Goal: Check status: Check status

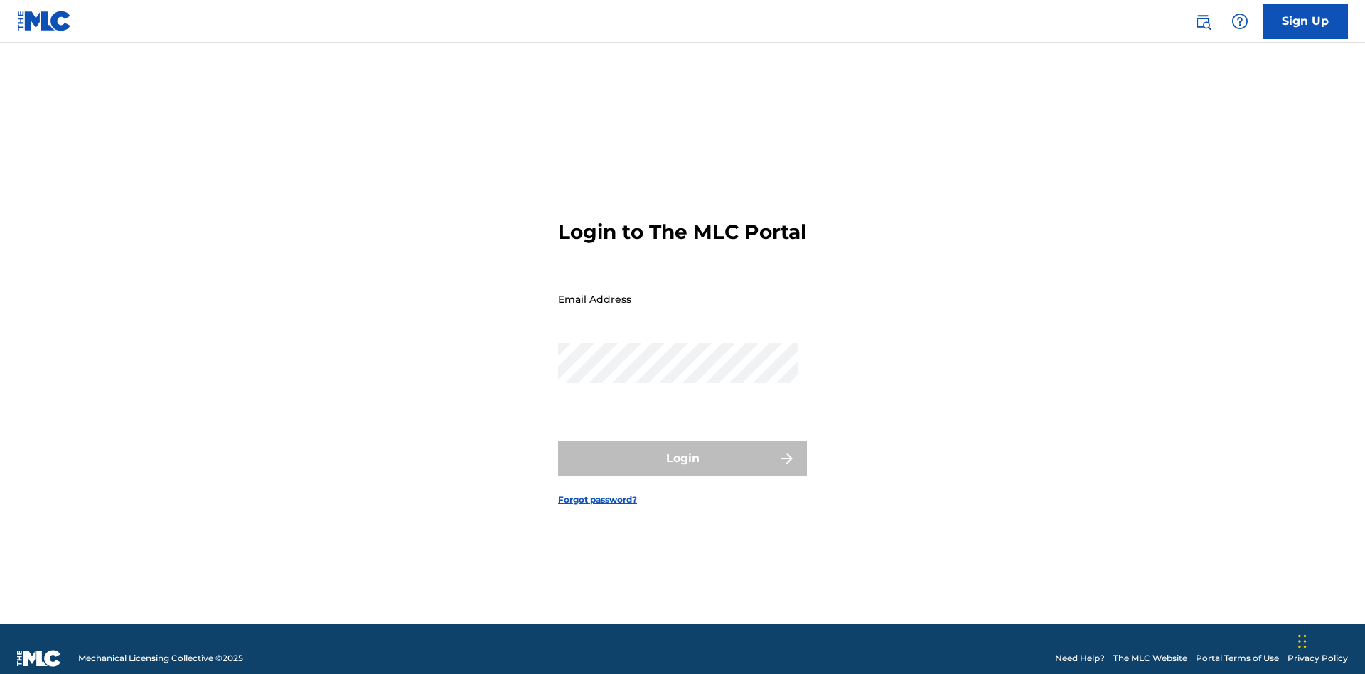
scroll to position [18, 0]
click at [678, 292] on input "Email Address" at bounding box center [678, 299] width 240 height 41
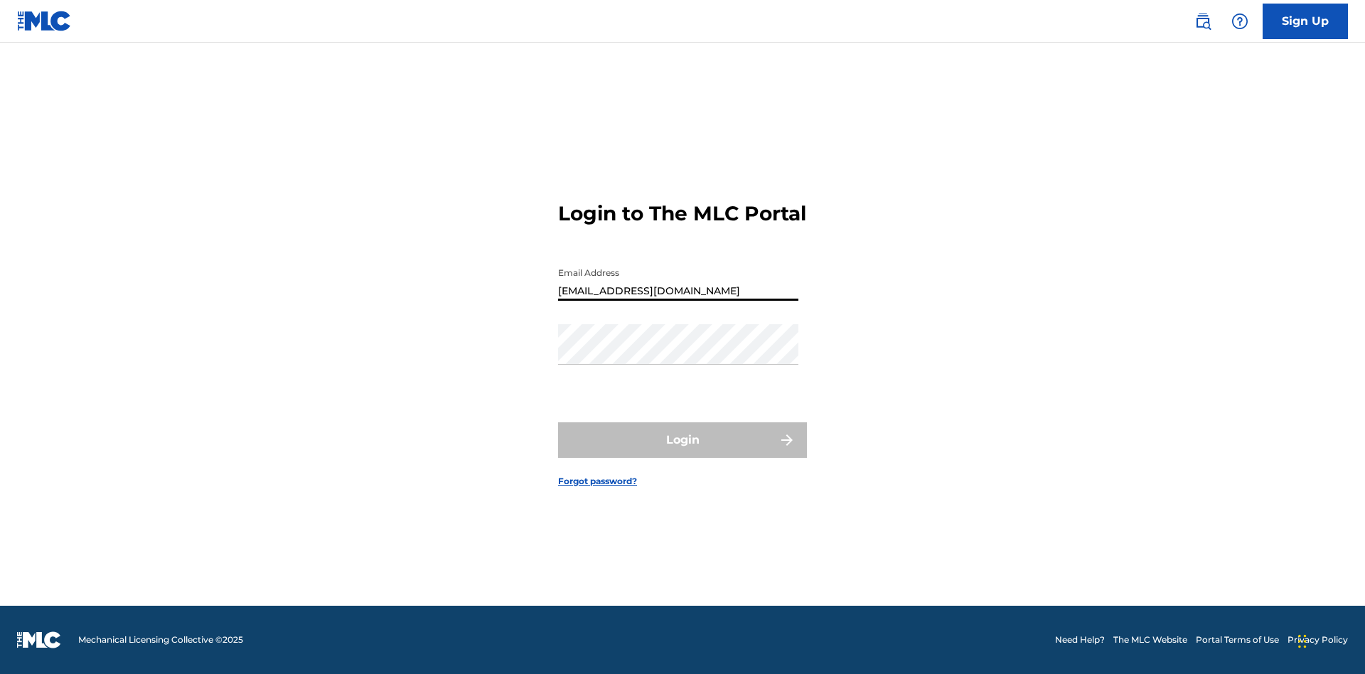
type input "[EMAIL_ADDRESS][DOMAIN_NAME]"
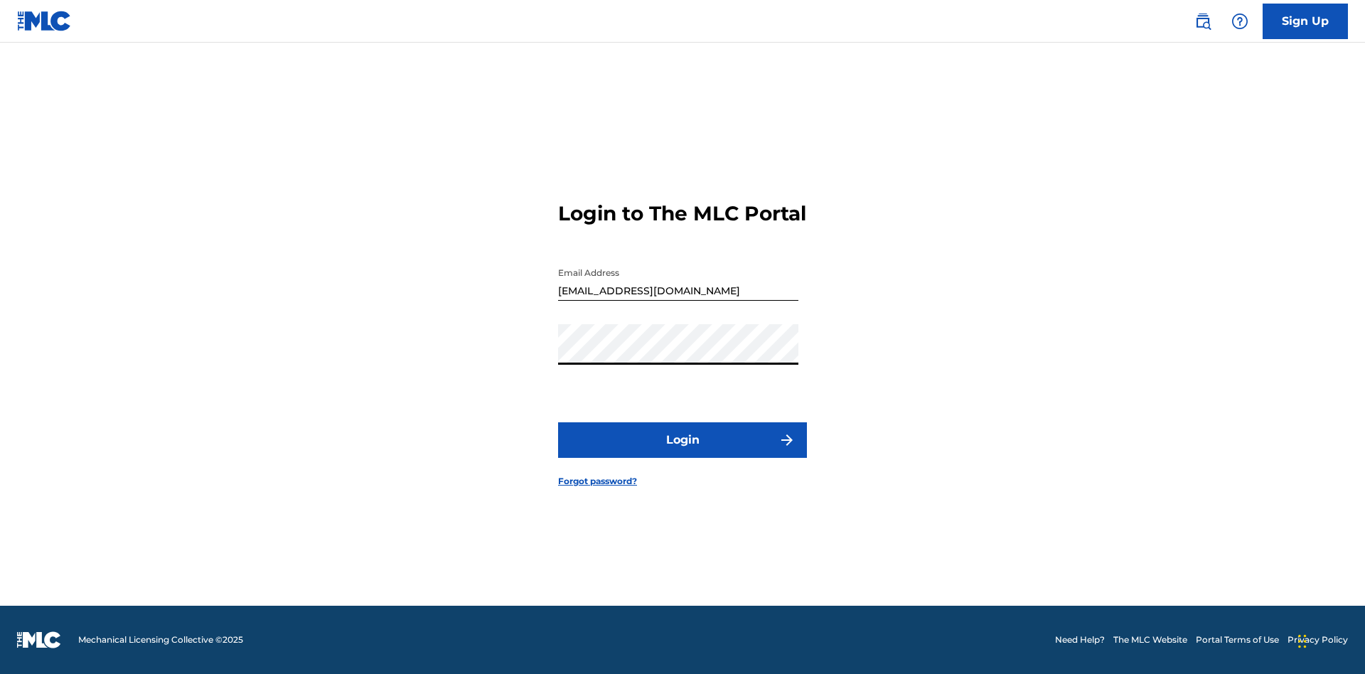
click at [682, 452] on button "Login" at bounding box center [682, 440] width 249 height 36
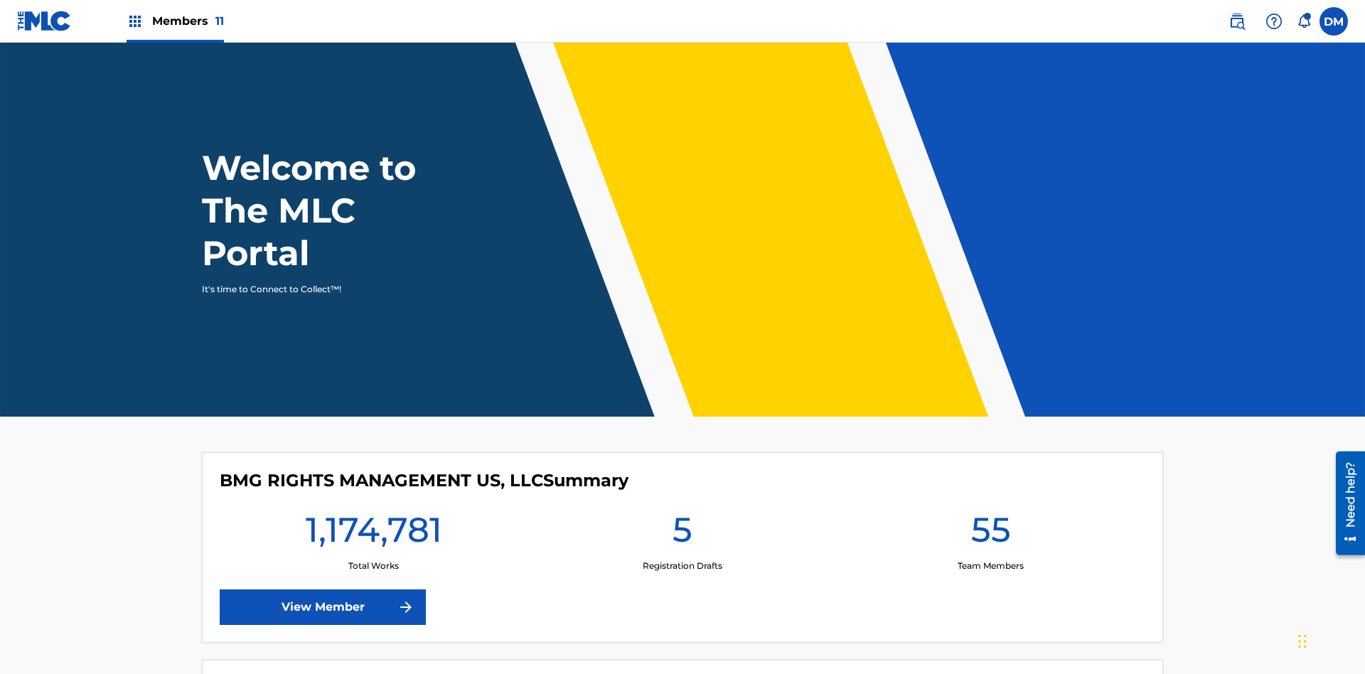
click at [175, 21] on span "Members 11" at bounding box center [188, 21] width 72 height 16
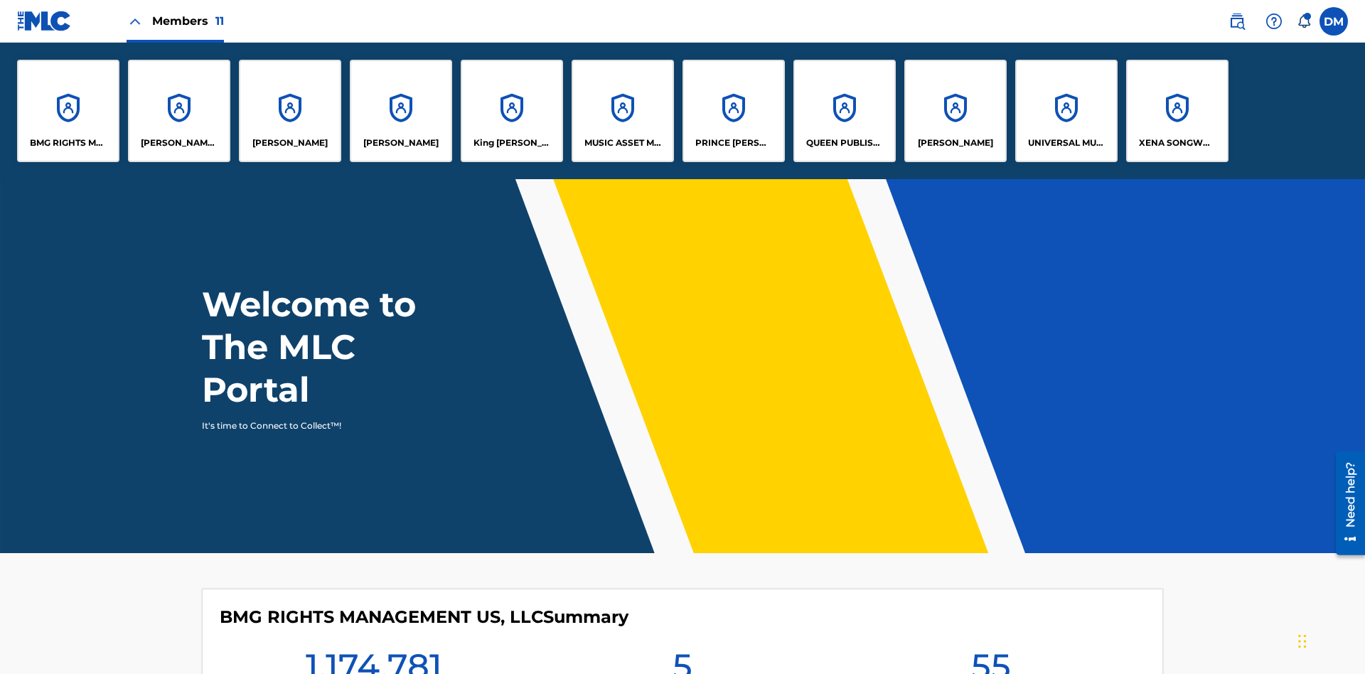
click at [1066, 143] on p "UNIVERSAL MUSIC PUB GROUP" at bounding box center [1066, 142] width 77 height 13
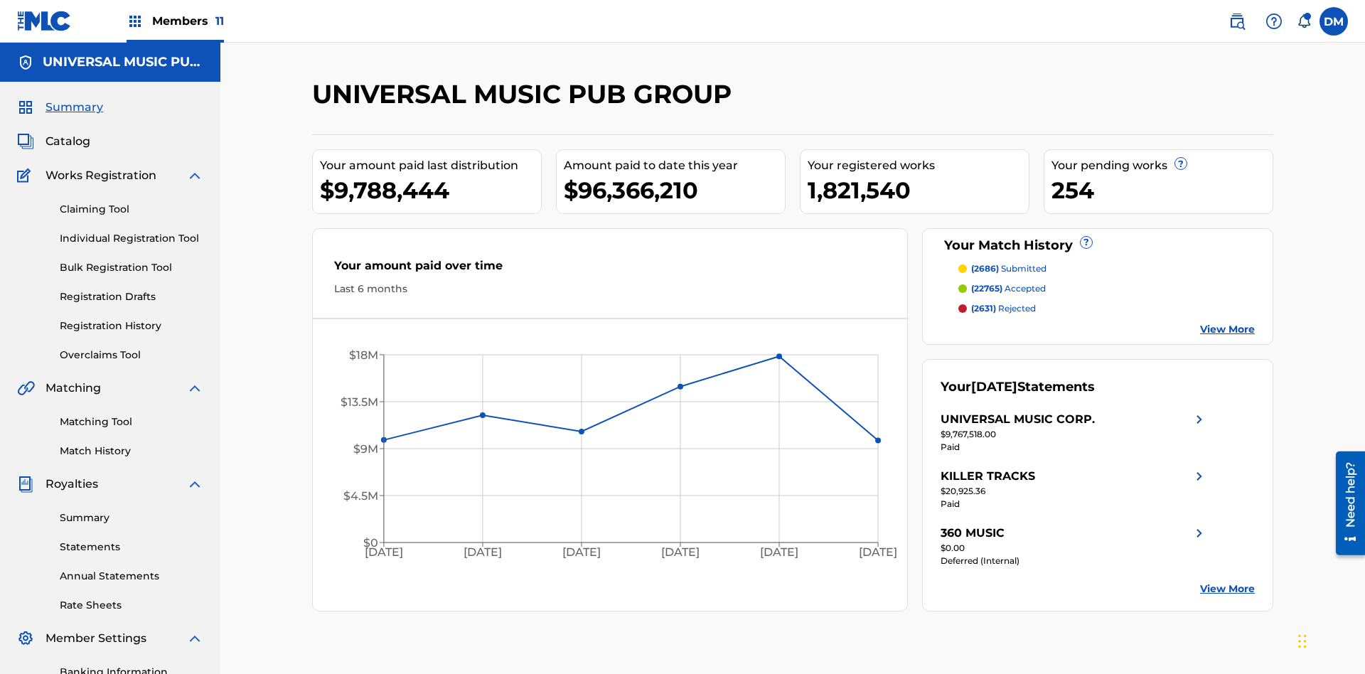
click at [132, 318] on link "Registration History" at bounding box center [132, 325] width 144 height 15
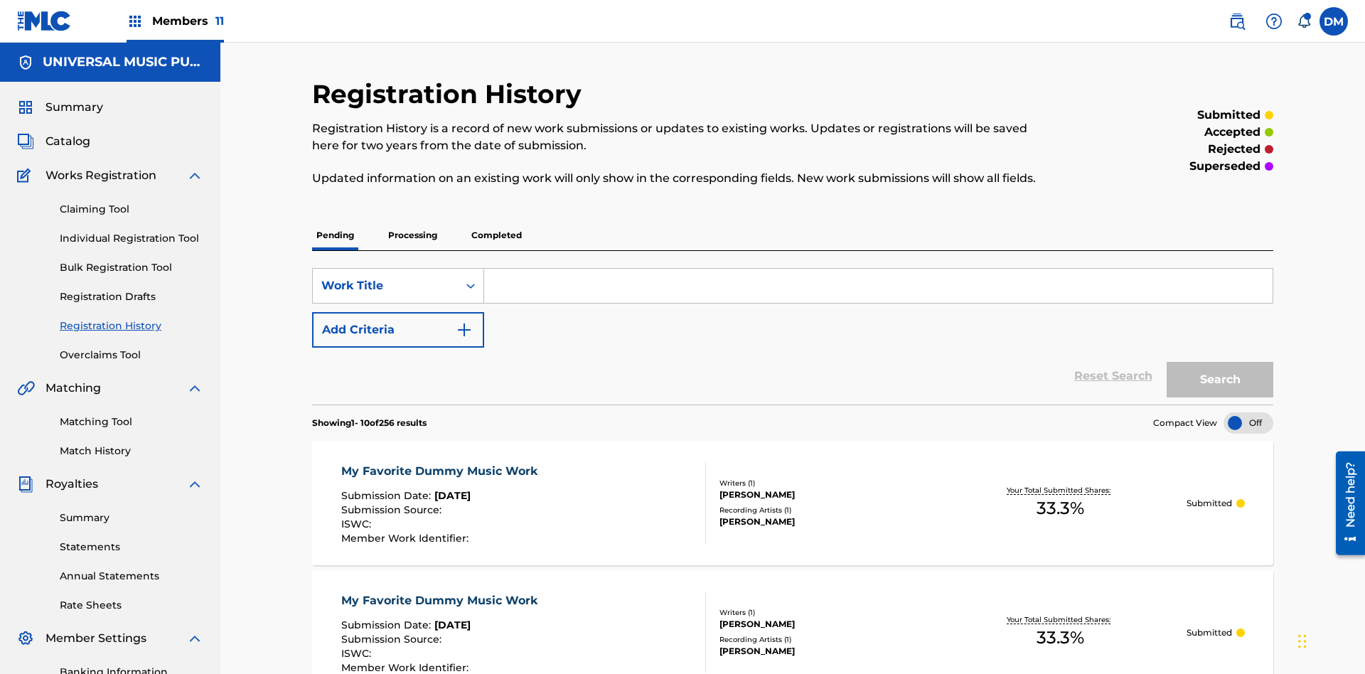
click at [412, 220] on p "Processing" at bounding box center [413, 235] width 58 height 30
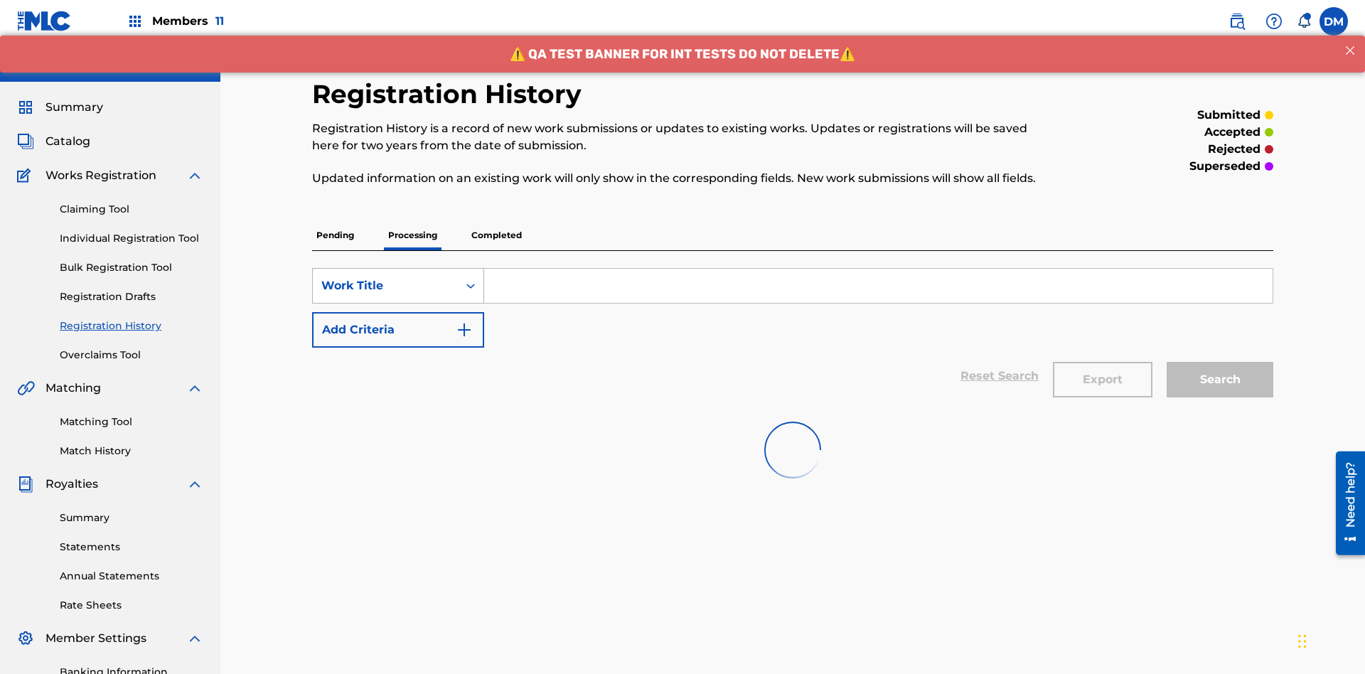
click at [385, 277] on div "Work Title" at bounding box center [385, 285] width 128 height 17
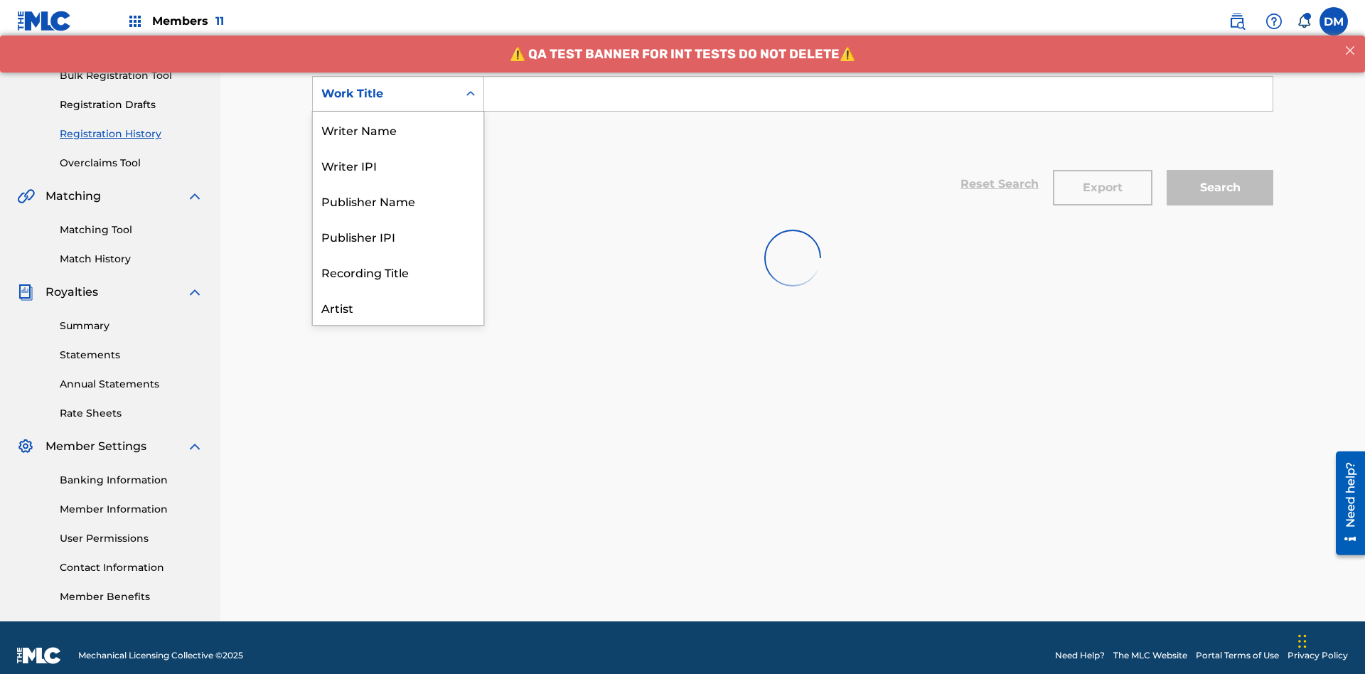
scroll to position [71, 0]
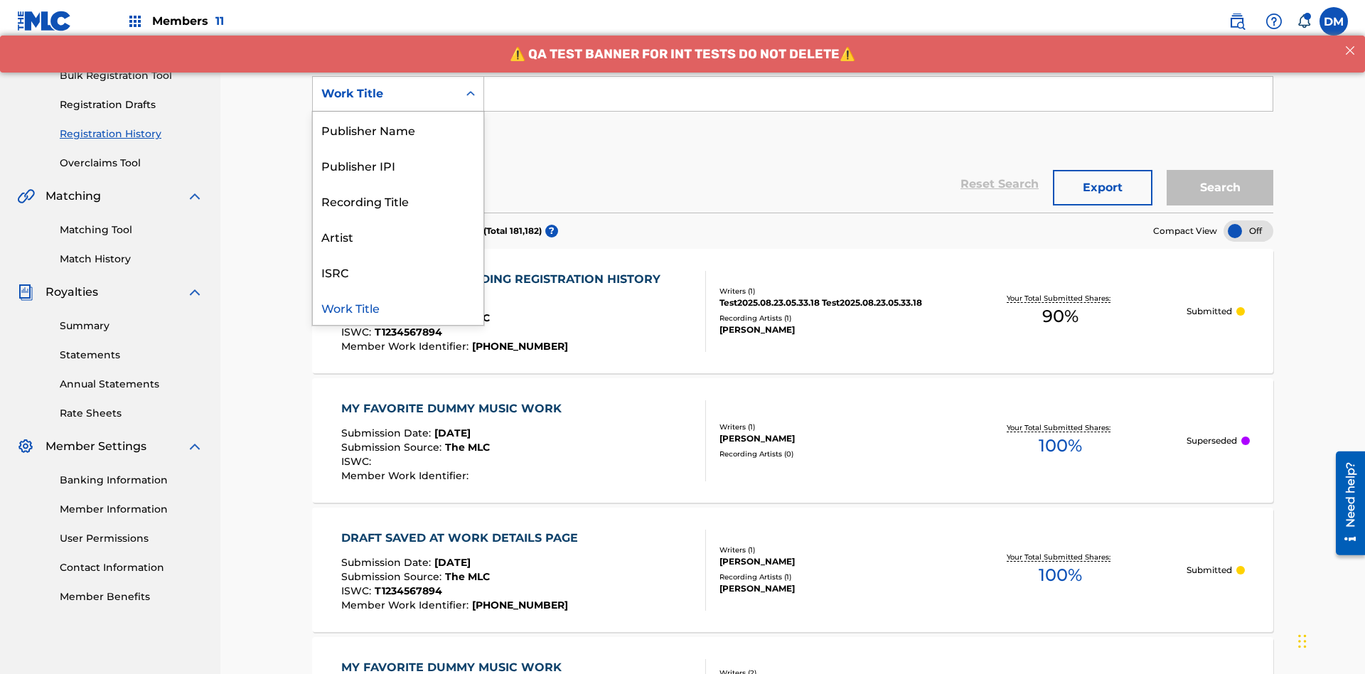
click at [398, 307] on div "Work Title" at bounding box center [398, 307] width 171 height 36
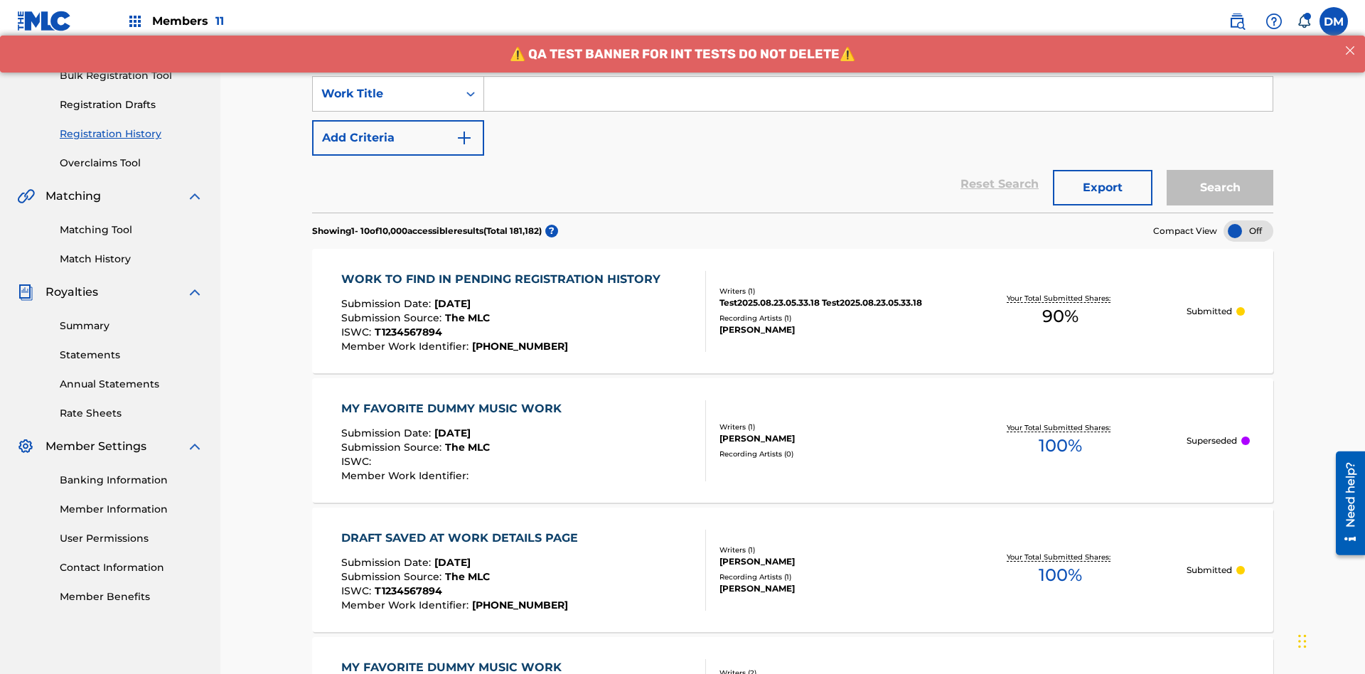
click at [398, 120] on button "Add Criteria" at bounding box center [398, 138] width 172 height 36
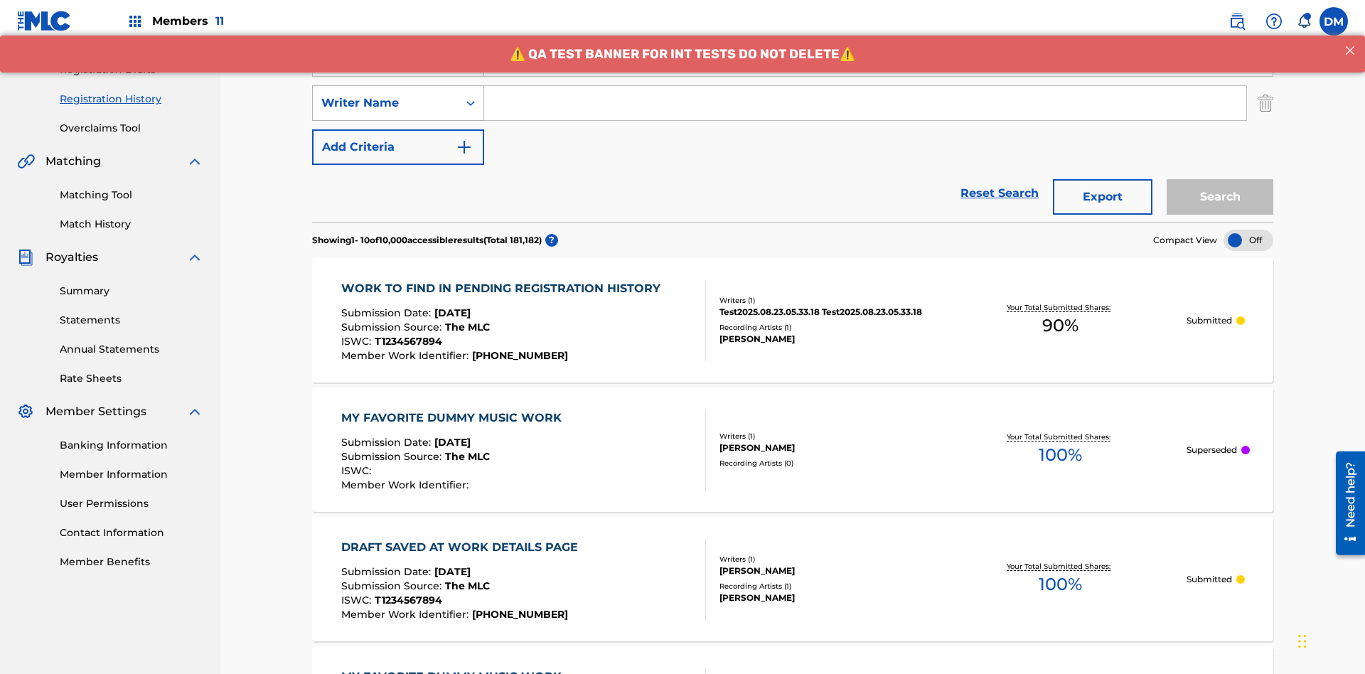
click at [385, 95] on div "Writer Name" at bounding box center [385, 103] width 128 height 17
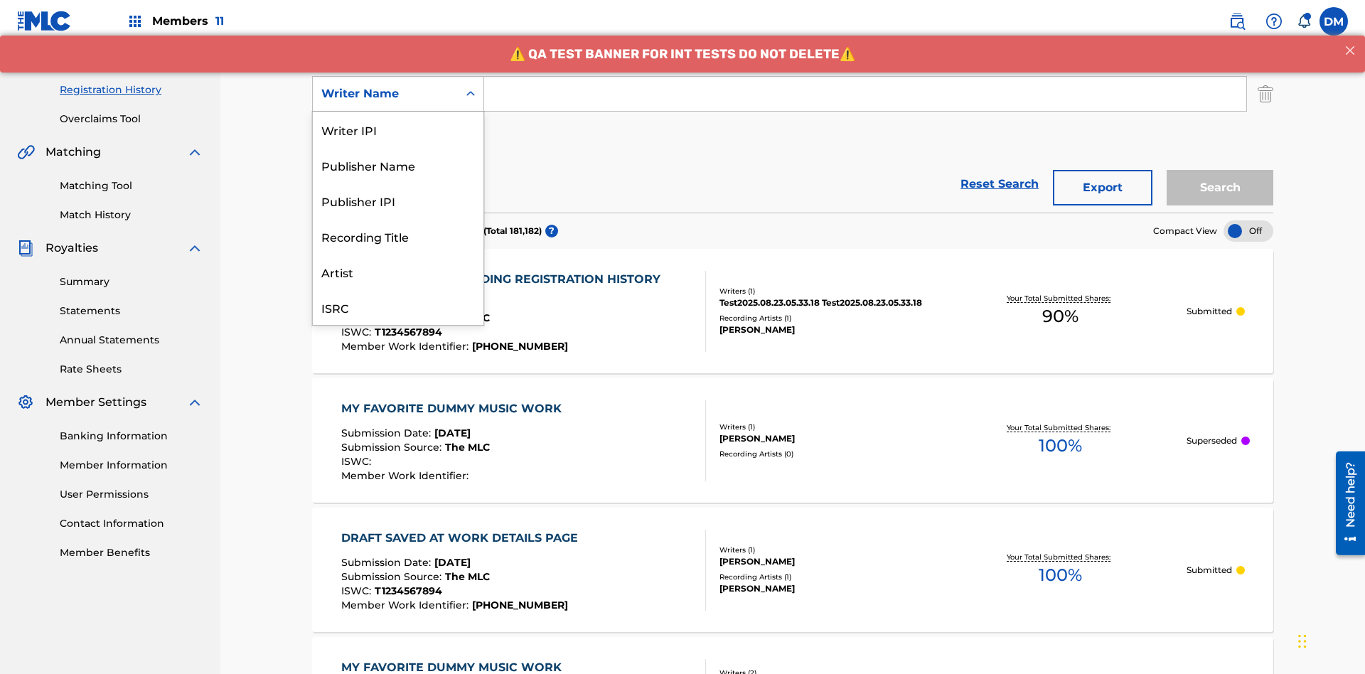
scroll to position [36, 0]
click at [398, 200] on div "Recording Title" at bounding box center [398, 201] width 171 height 36
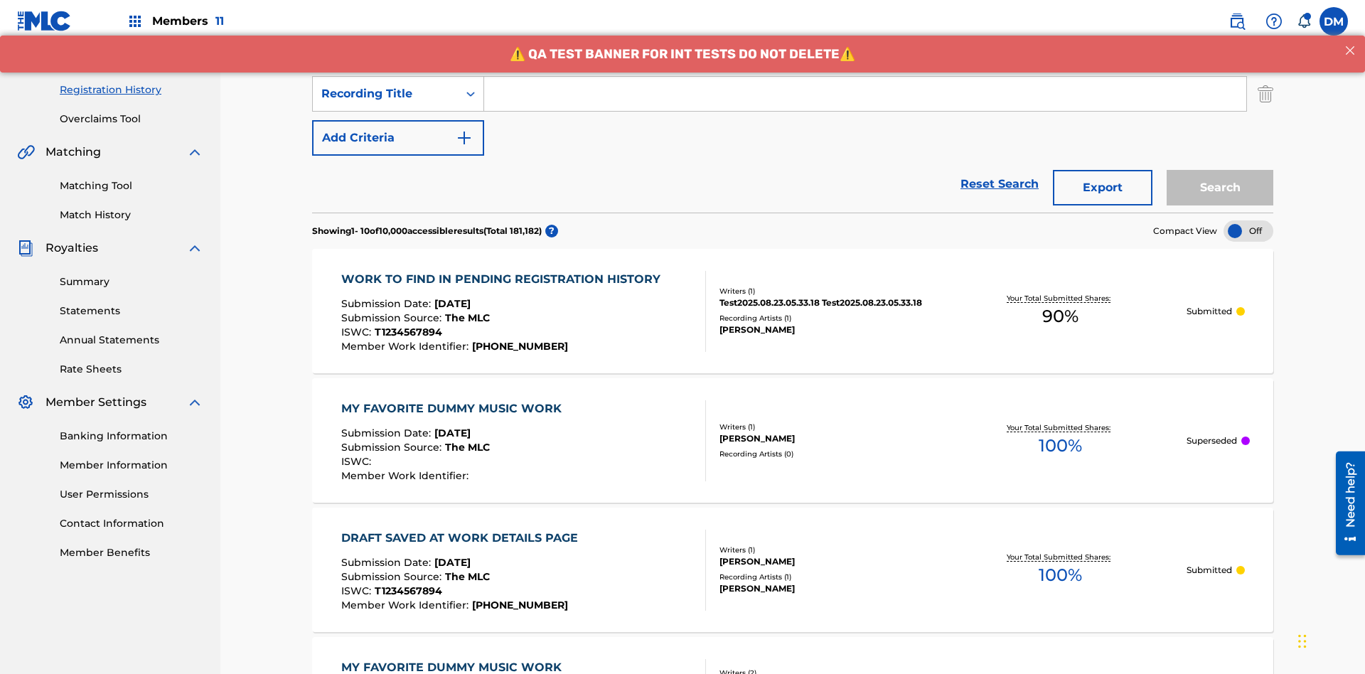
click at [398, 120] on button "Add Criteria" at bounding box center [398, 138] width 172 height 36
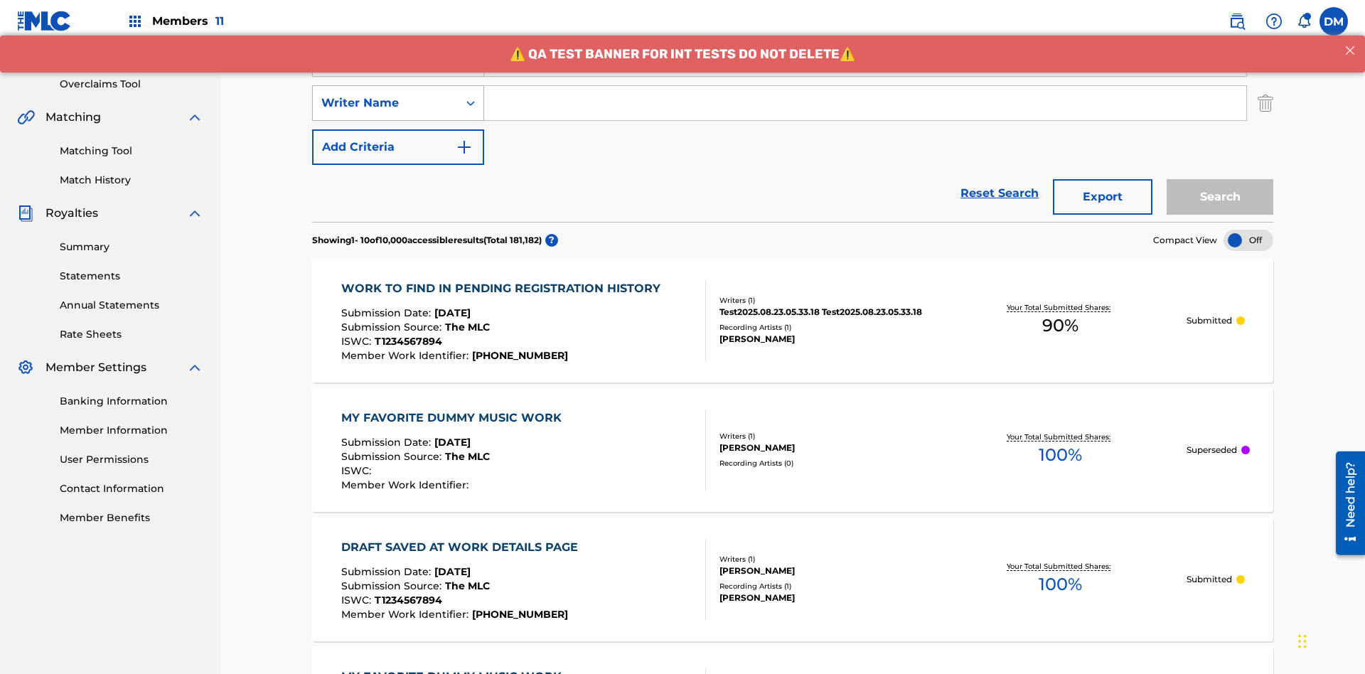
click at [385, 95] on div "Writer Name" at bounding box center [385, 103] width 128 height 17
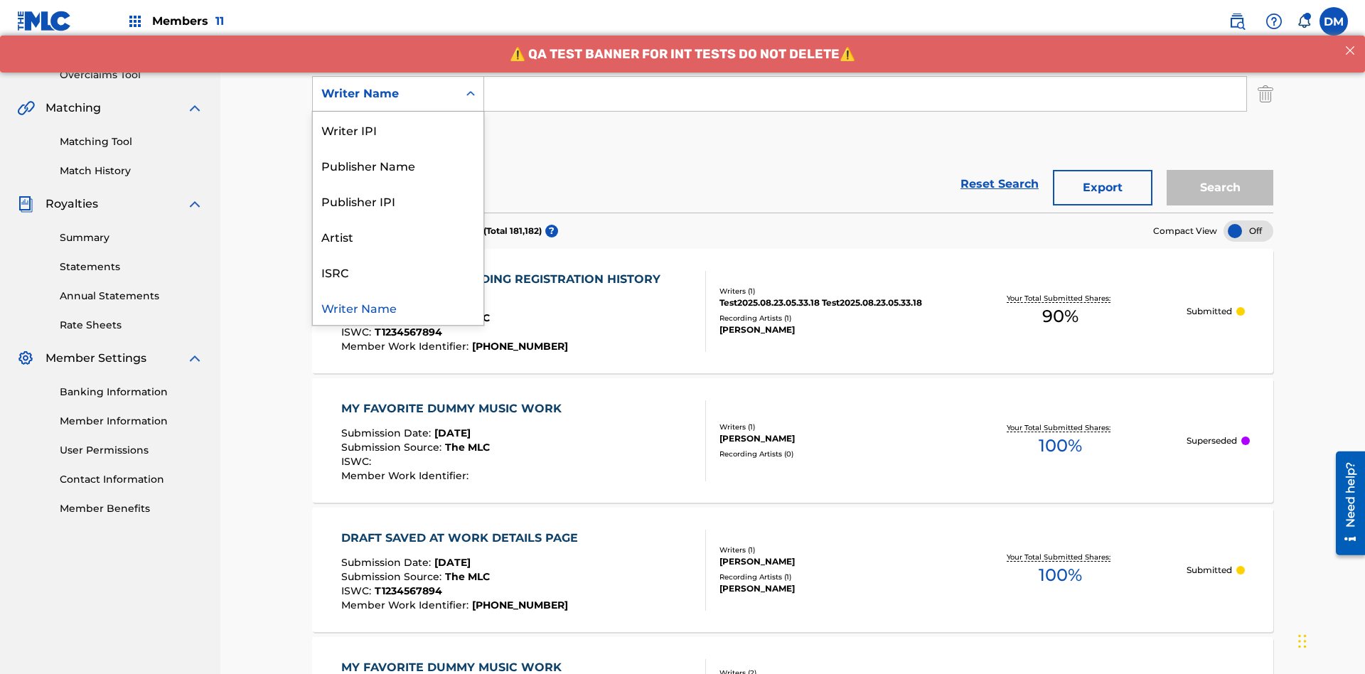
click at [398, 272] on div "ISRC" at bounding box center [398, 272] width 171 height 36
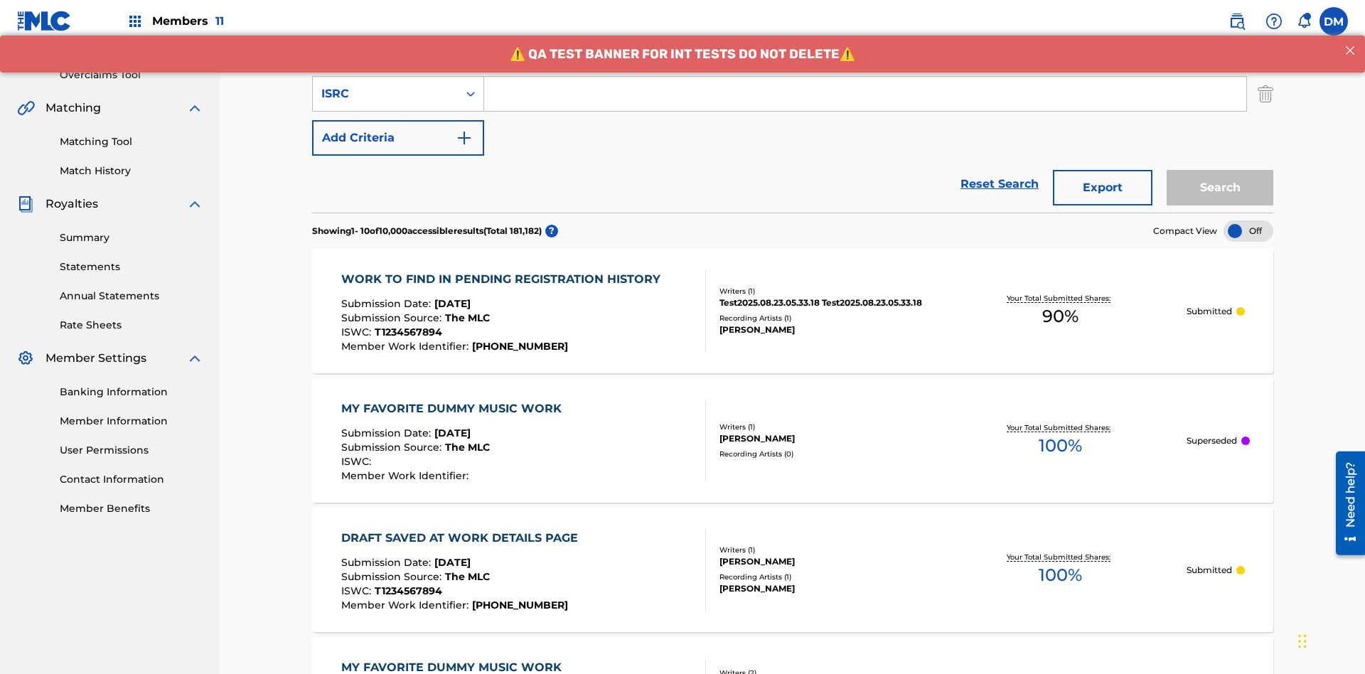
click at [398, 120] on button "Add Criteria" at bounding box center [398, 138] width 172 height 36
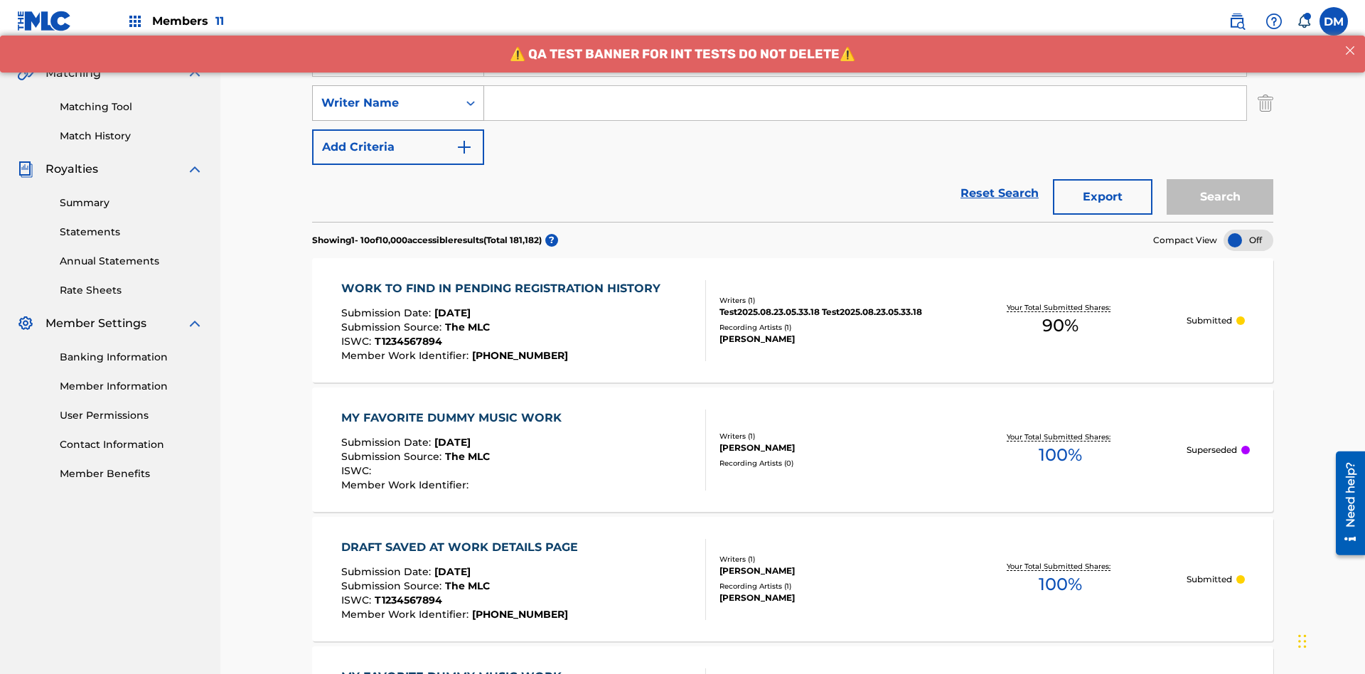
click at [385, 95] on div "Writer Name" at bounding box center [385, 103] width 128 height 17
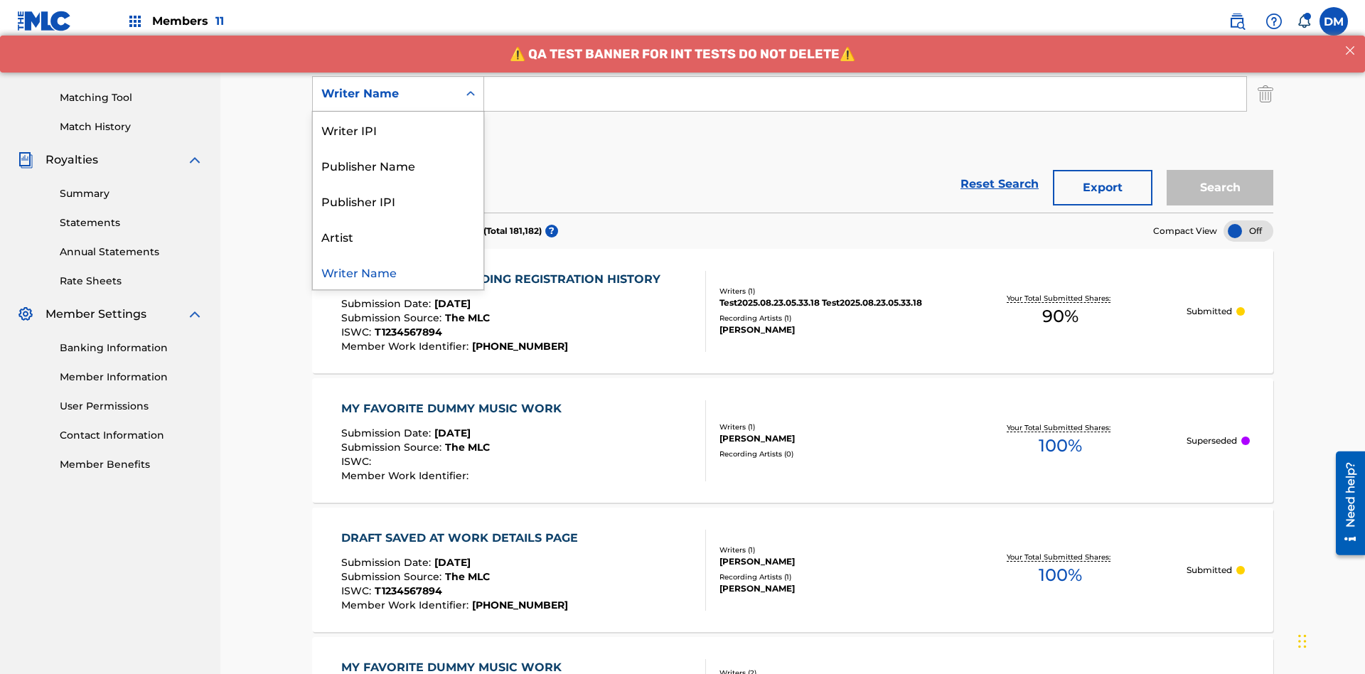
click at [398, 272] on div "Writer Name" at bounding box center [398, 272] width 171 height 36
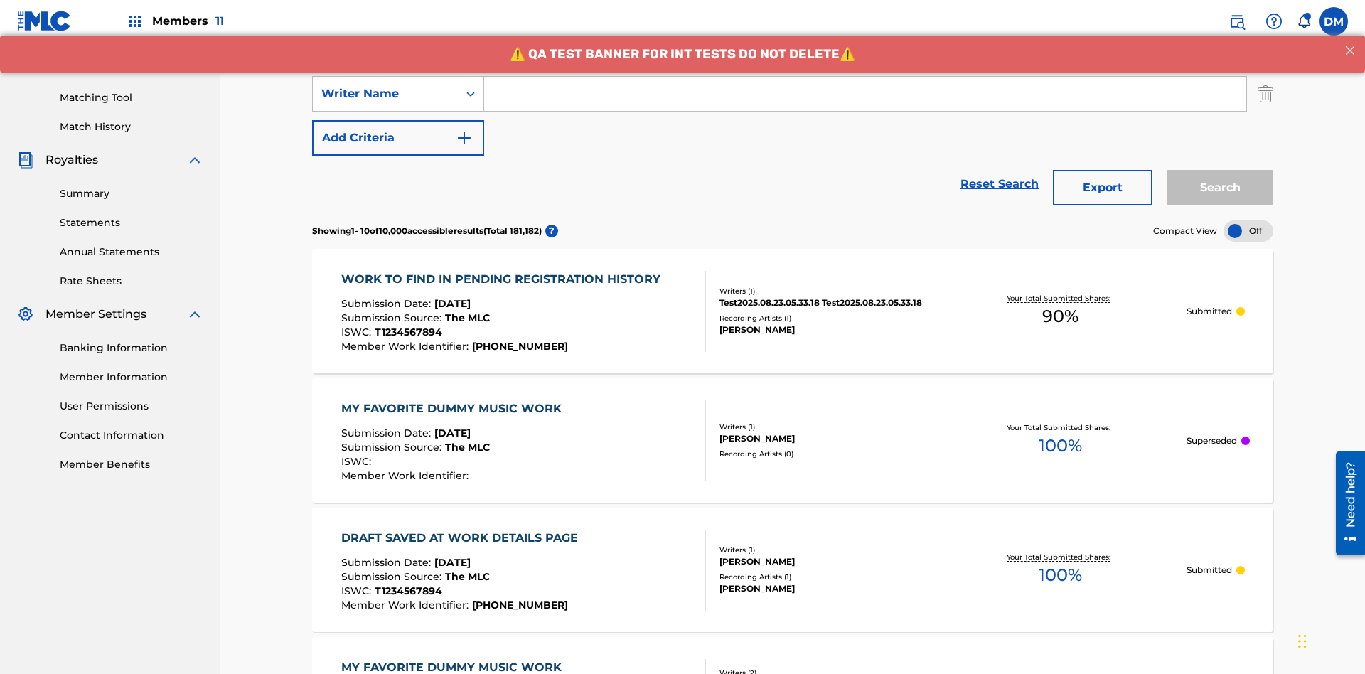
click at [398, 120] on button "Add Criteria" at bounding box center [398, 138] width 172 height 36
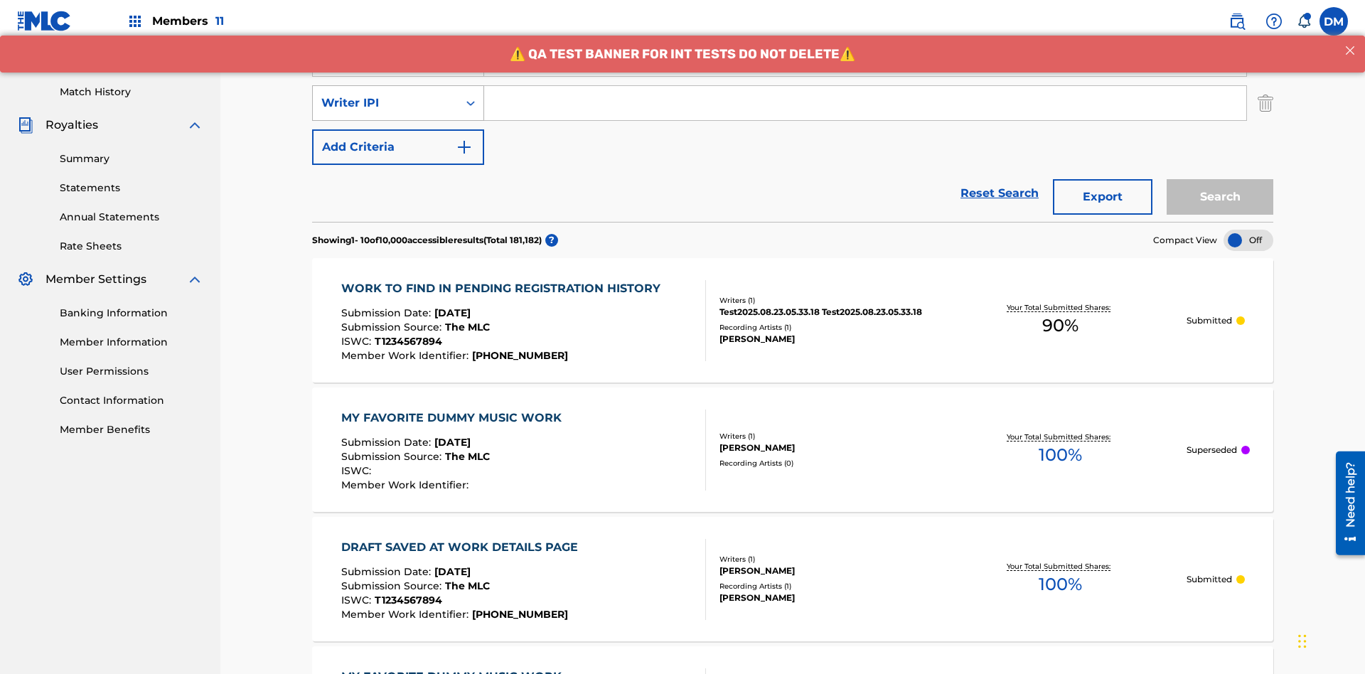
click at [385, 95] on div "Writer IPI" at bounding box center [385, 103] width 128 height 17
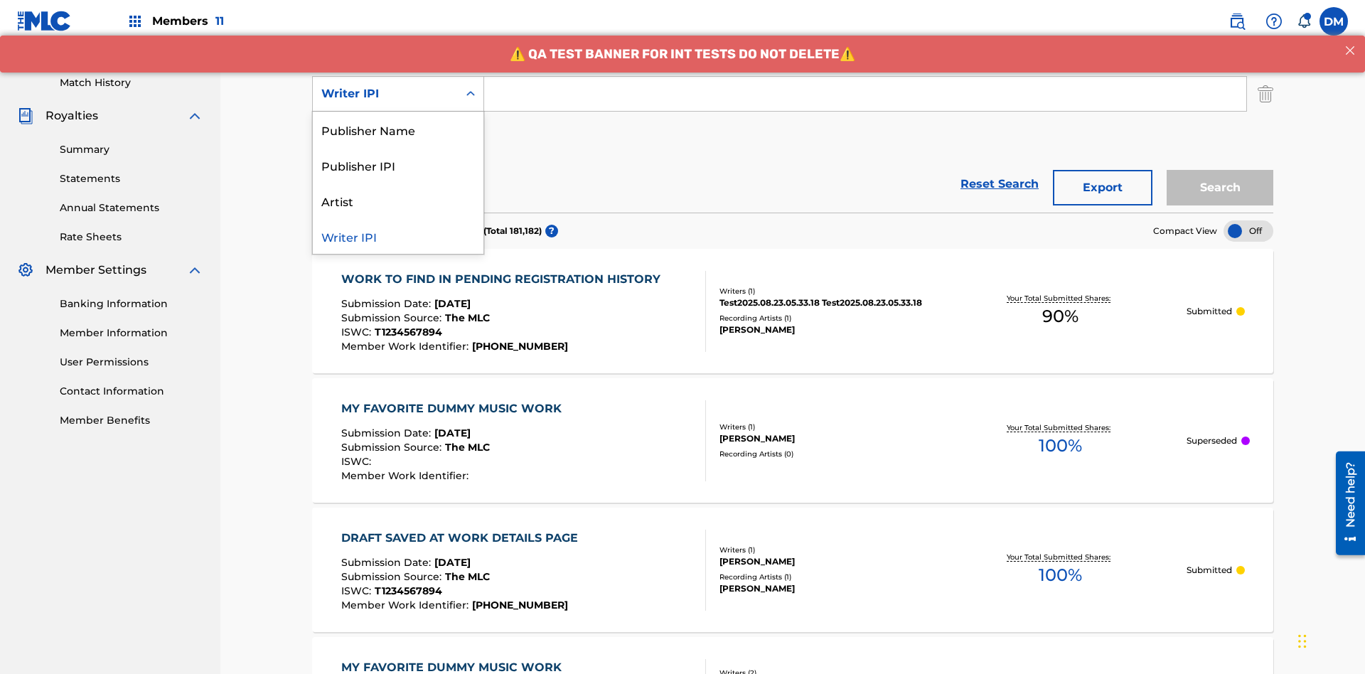
click at [398, 129] on div "Publisher Name" at bounding box center [398, 130] width 171 height 36
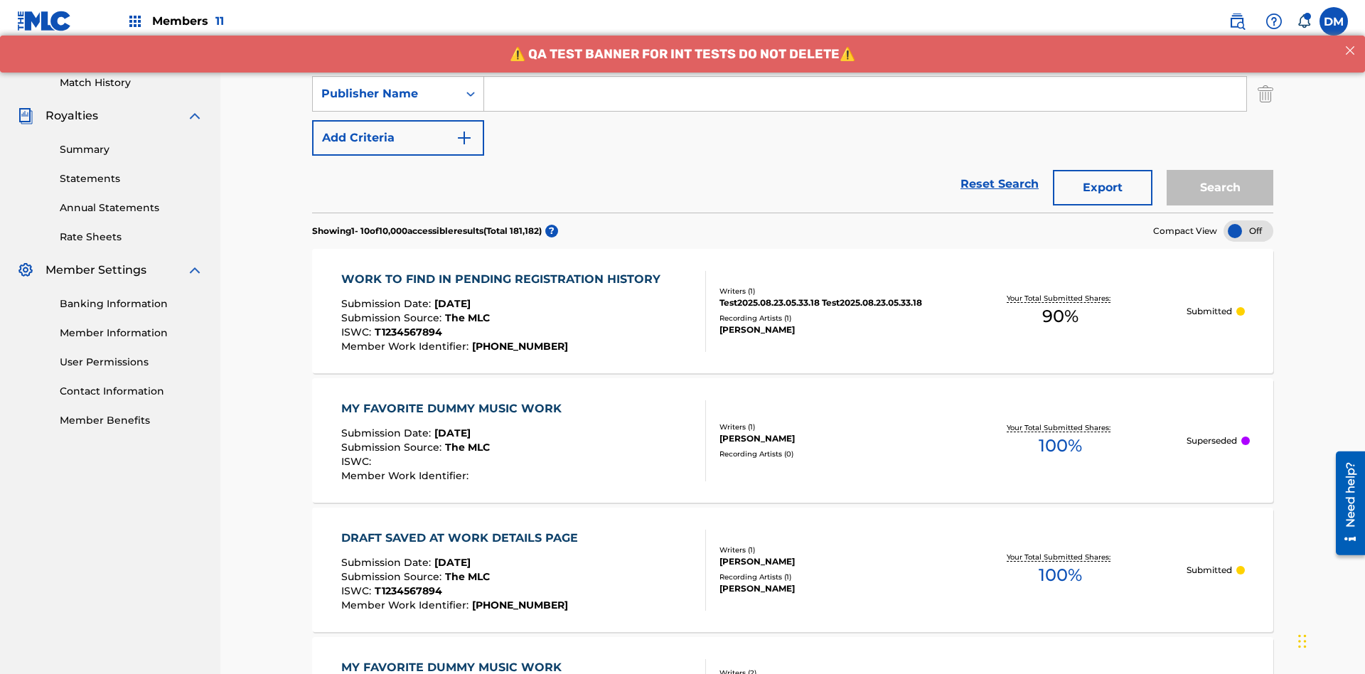
click at [398, 120] on button "Add Criteria" at bounding box center [398, 138] width 172 height 36
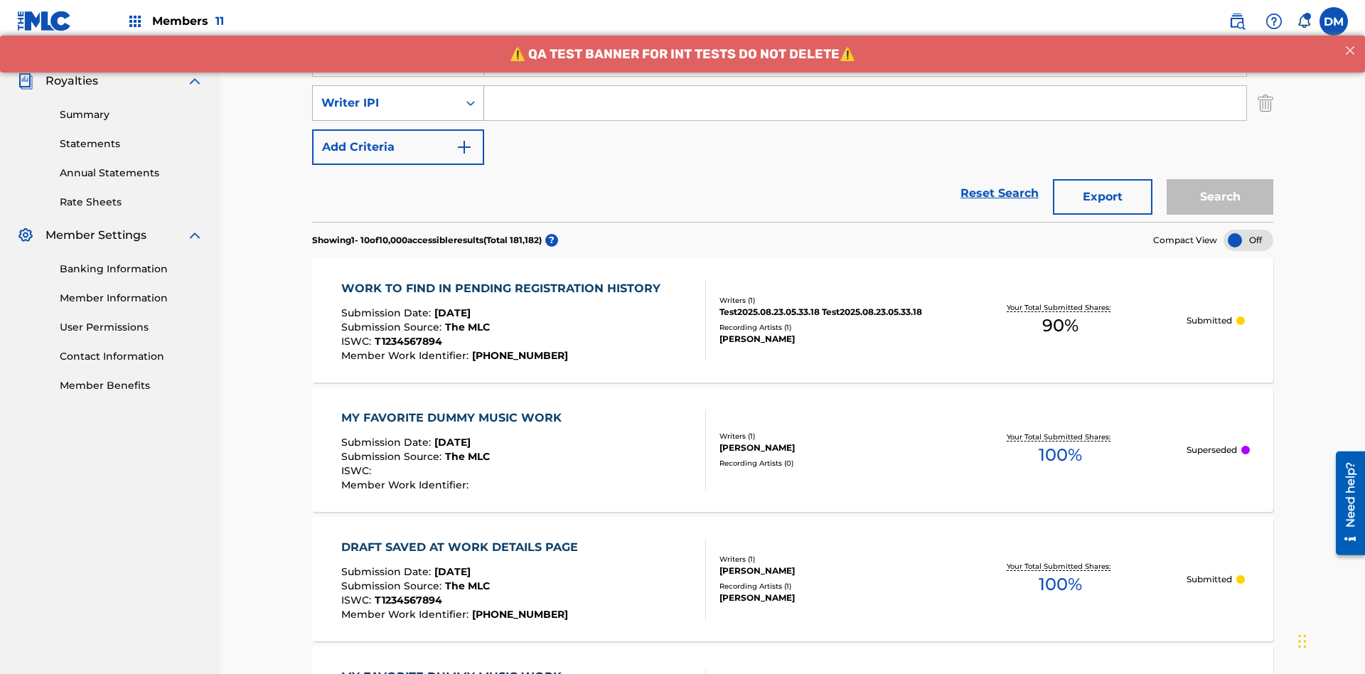
click at [385, 95] on div "Writer IPI" at bounding box center [385, 103] width 128 height 17
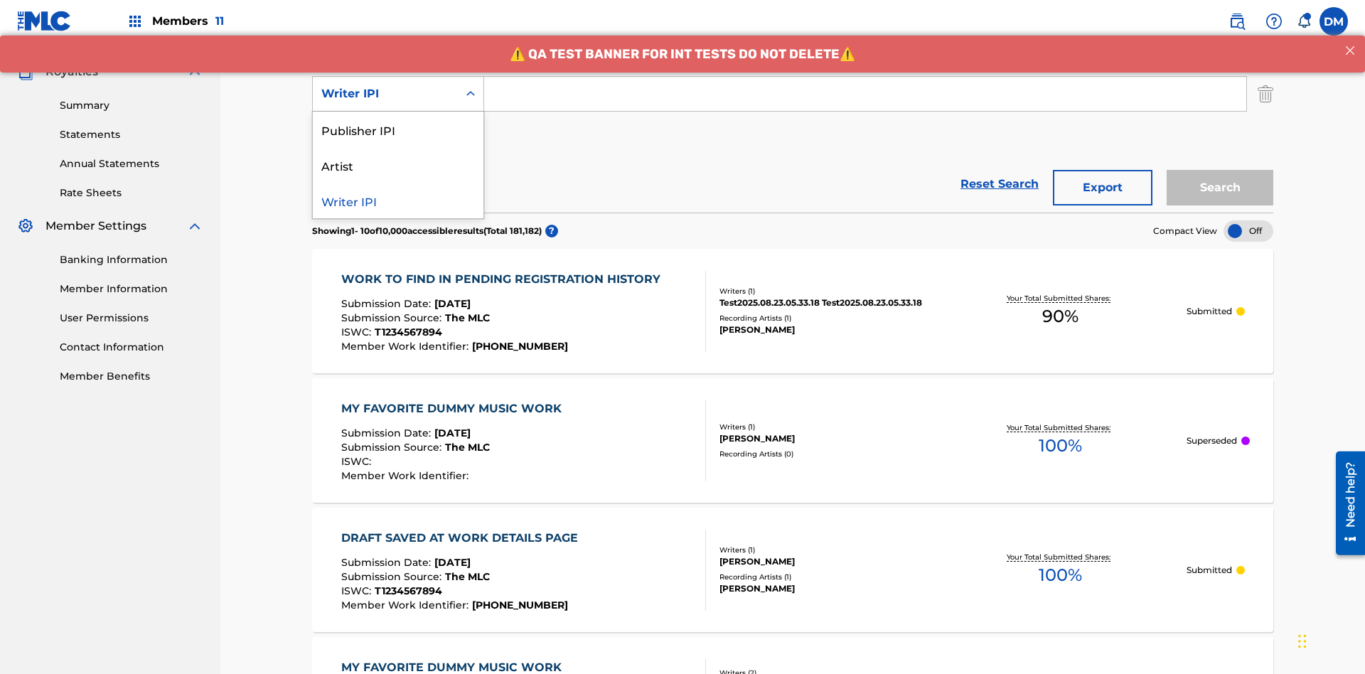
click at [398, 129] on div "Publisher IPI" at bounding box center [398, 130] width 171 height 36
click at [398, 120] on button "Add Criteria" at bounding box center [398, 138] width 172 height 36
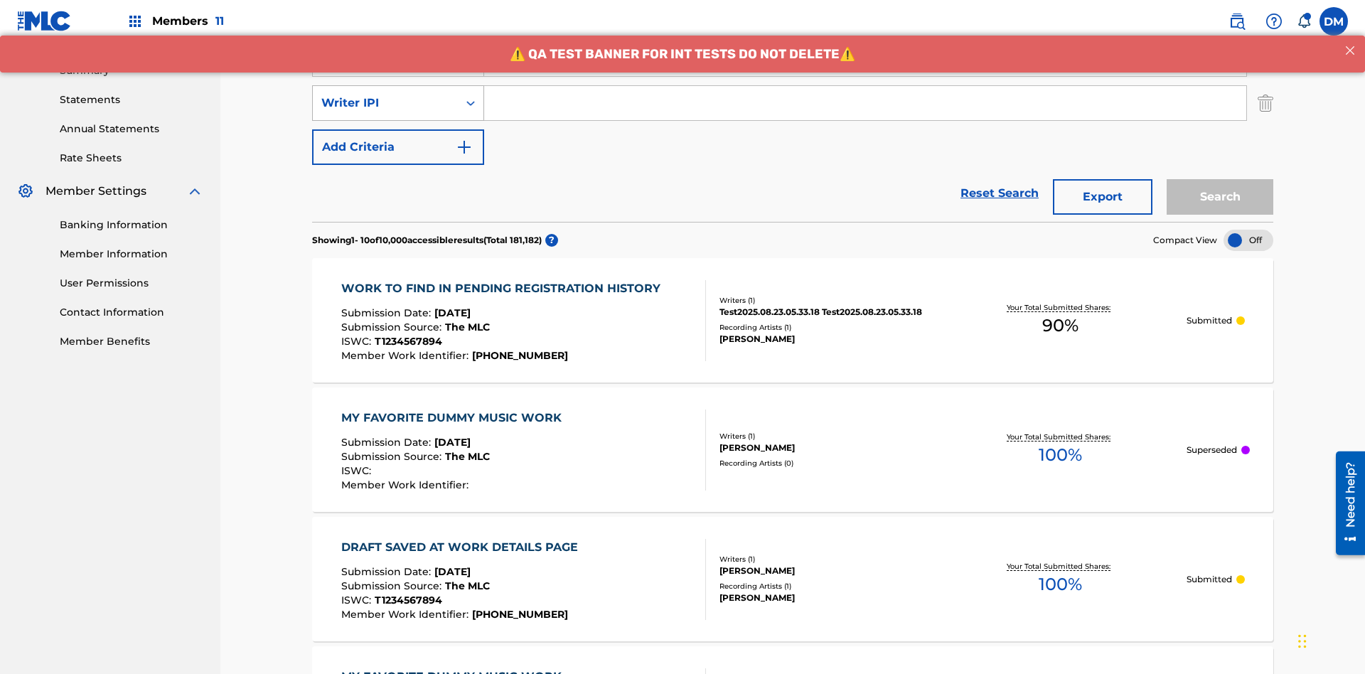
click at [385, 95] on div "Writer IPI" at bounding box center [385, 103] width 128 height 17
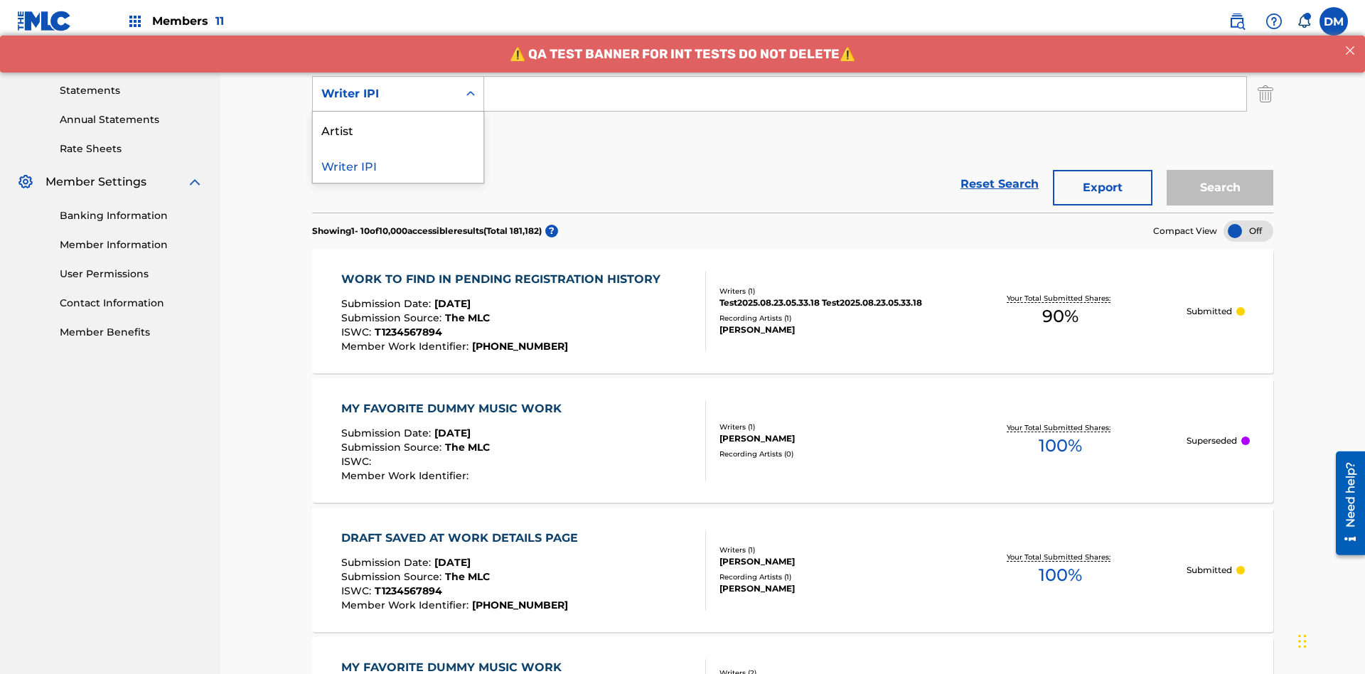
click at [398, 129] on div "Artist" at bounding box center [398, 130] width 171 height 36
click at [398, 120] on button "Add Criteria" at bounding box center [398, 138] width 172 height 36
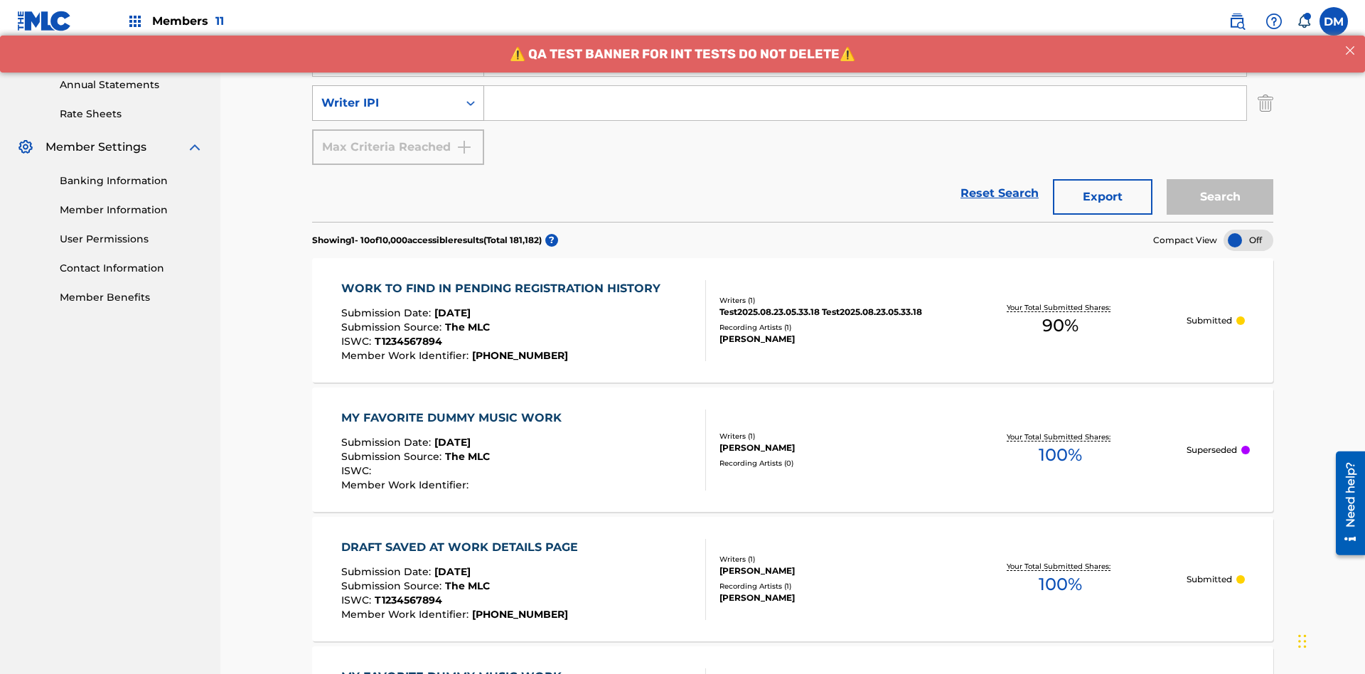
click at [385, 95] on div "Writer IPI" at bounding box center [385, 103] width 128 height 17
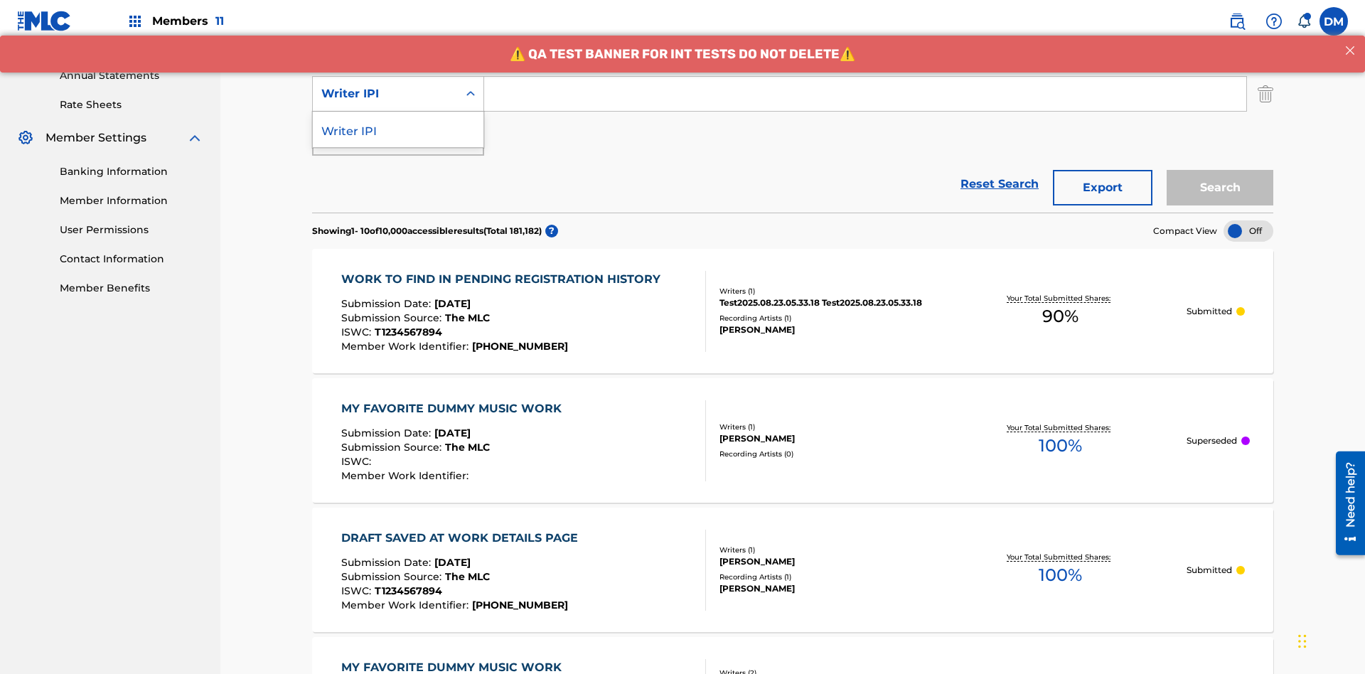
click at [398, 129] on div "Writer IPI" at bounding box center [398, 130] width 171 height 36
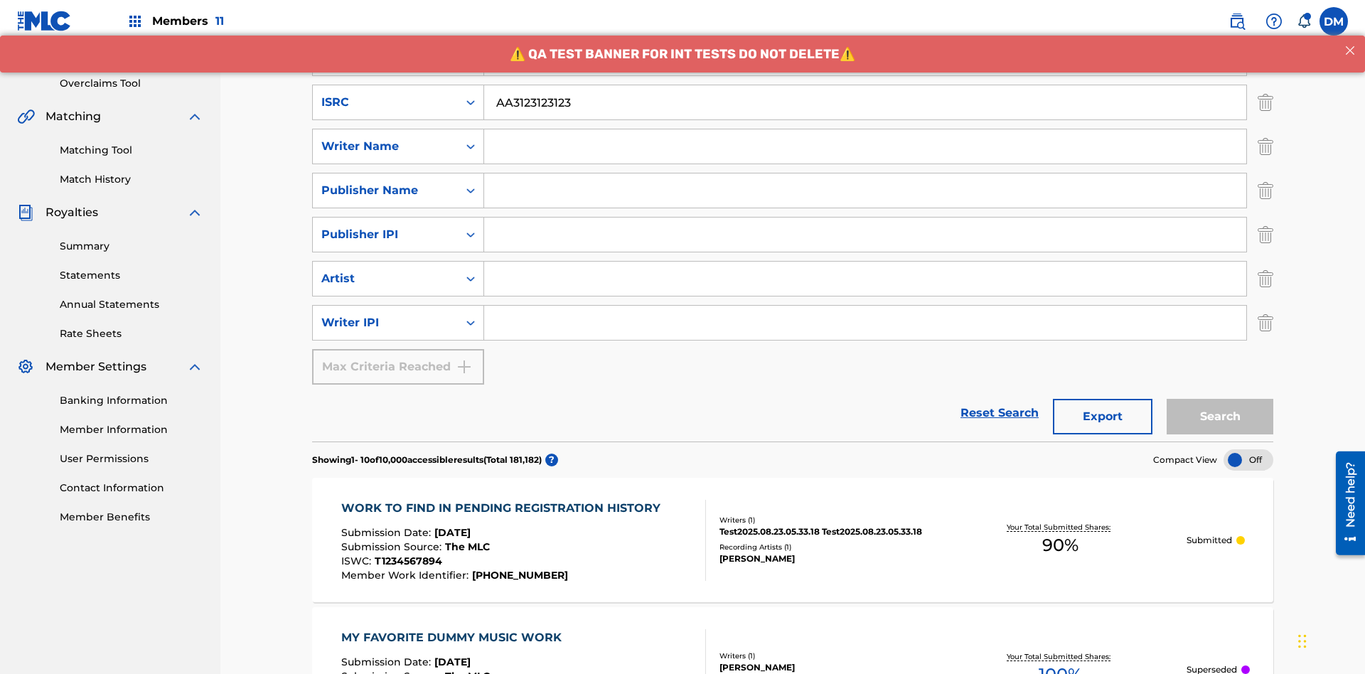
type input "AA3123123123"
click at [878, 31] on input "Search Form" at bounding box center [878, 14] width 788 height 34
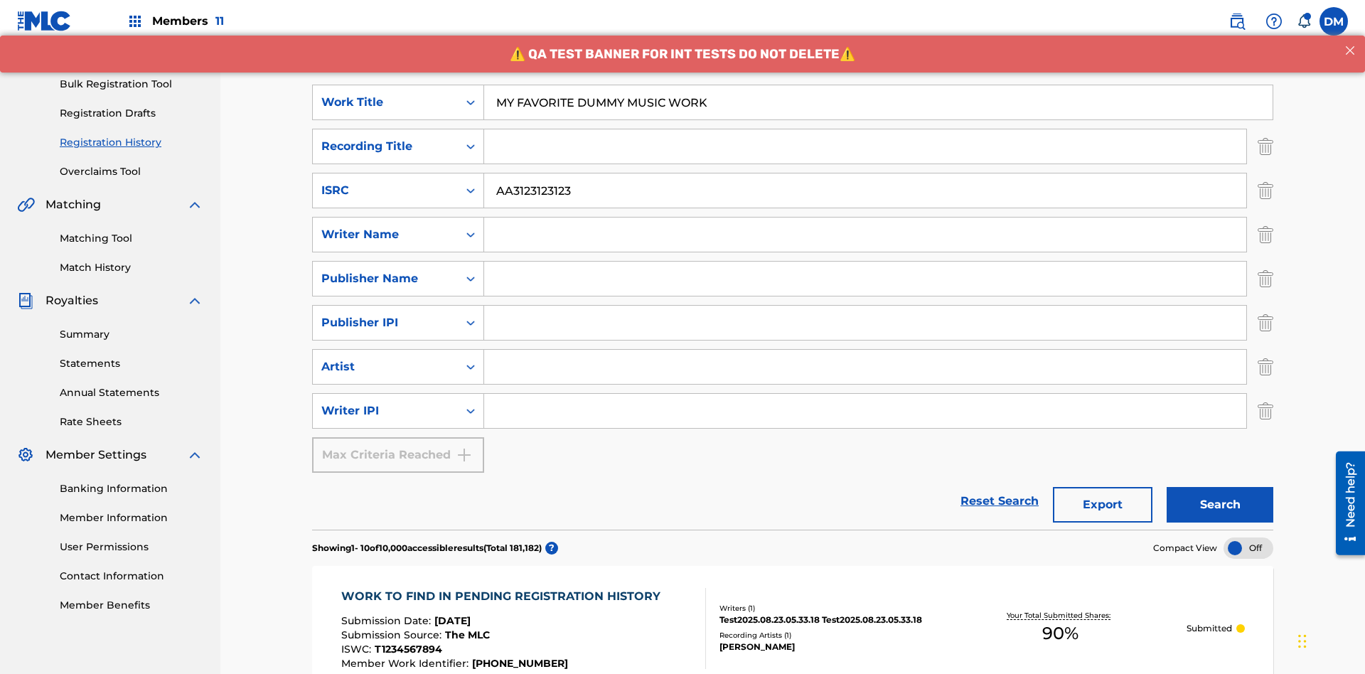
type input "MY FAVORITE DUMMY MUSIC WORK"
click at [865, 218] on input "Search Form" at bounding box center [865, 235] width 762 height 34
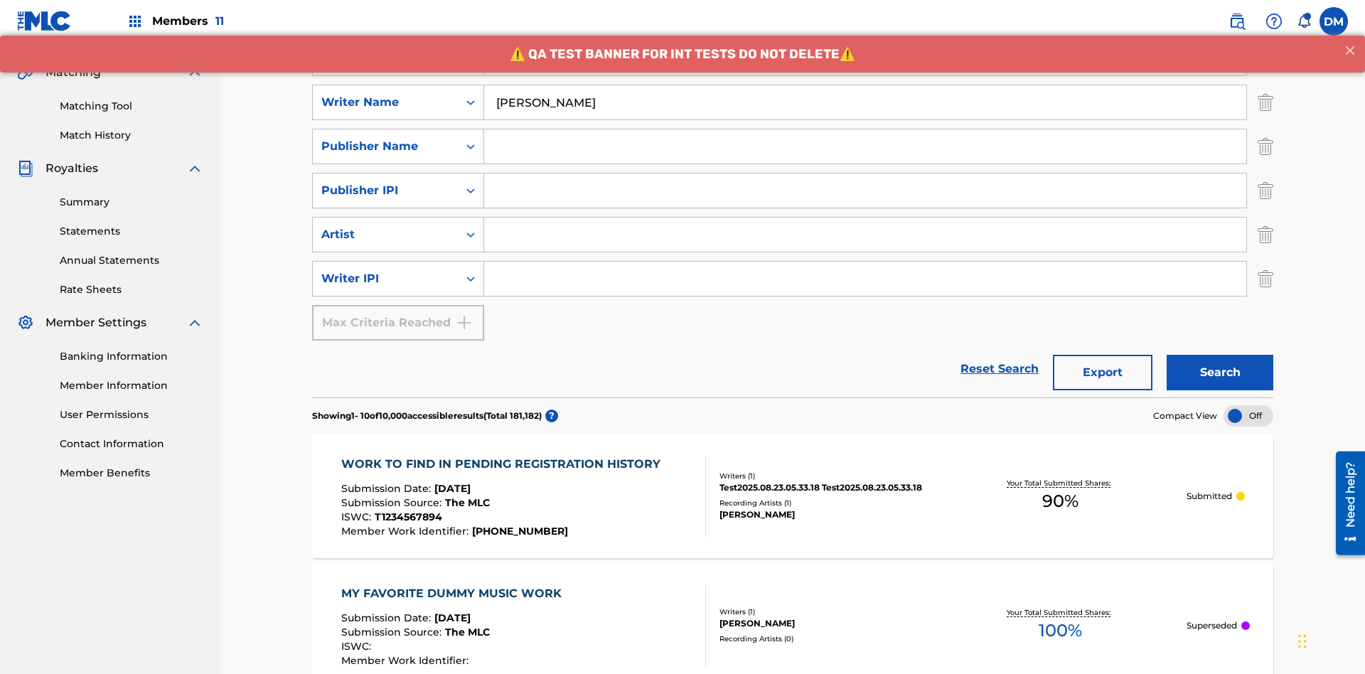
type input "[PERSON_NAME]"
click at [865, 262] on input "Search Form" at bounding box center [865, 279] width 762 height 34
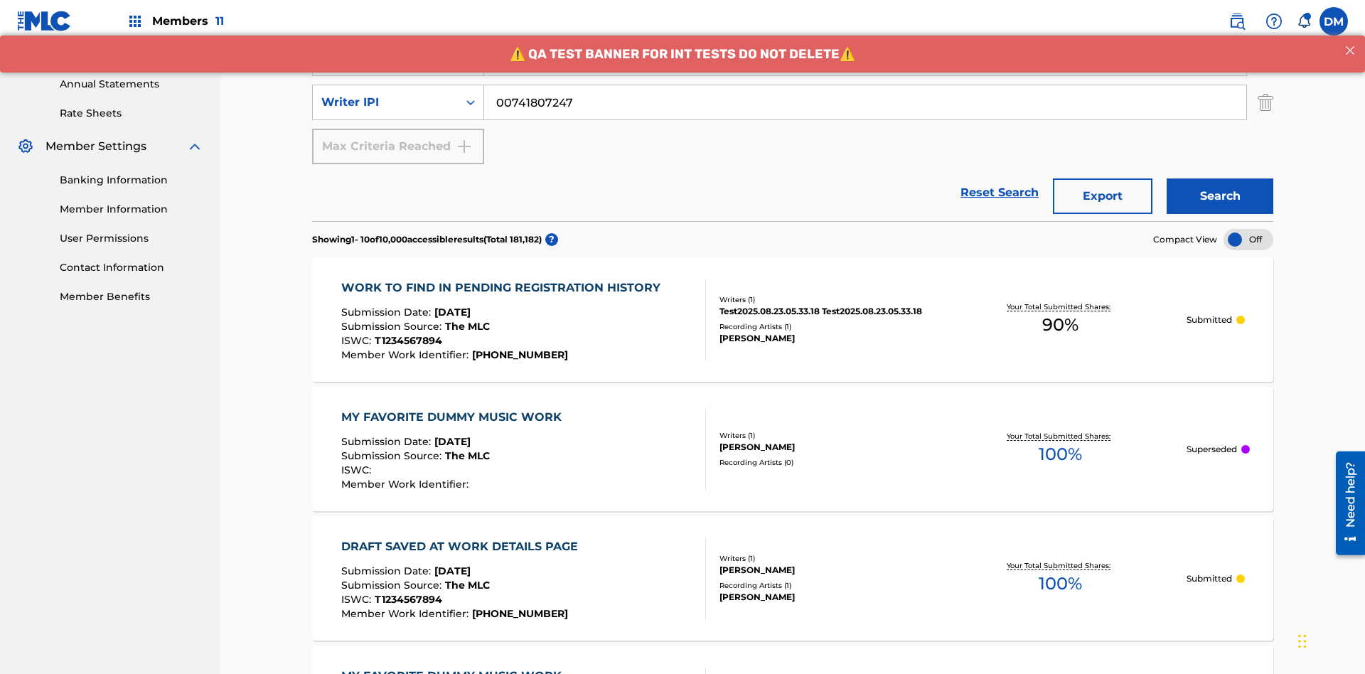
type input "00741807247"
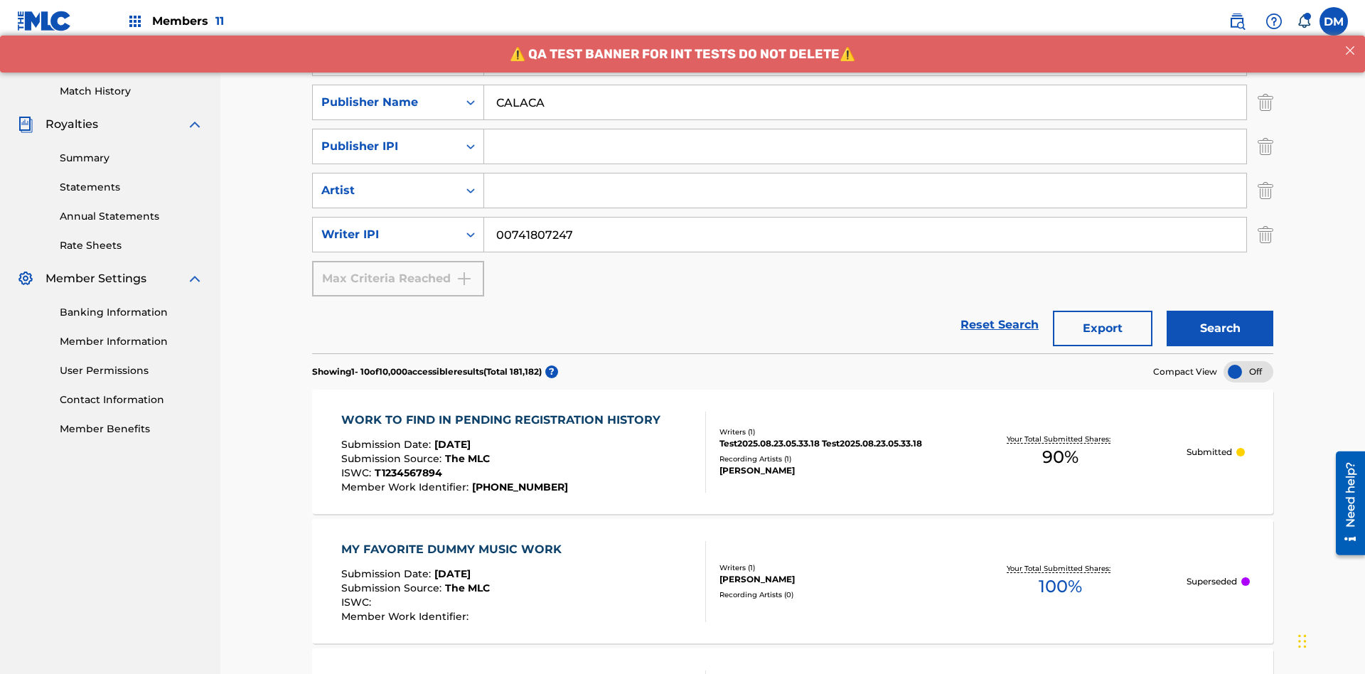
type input "CALACA"
click at [865, 129] on input "Search Form" at bounding box center [865, 146] width 762 height 34
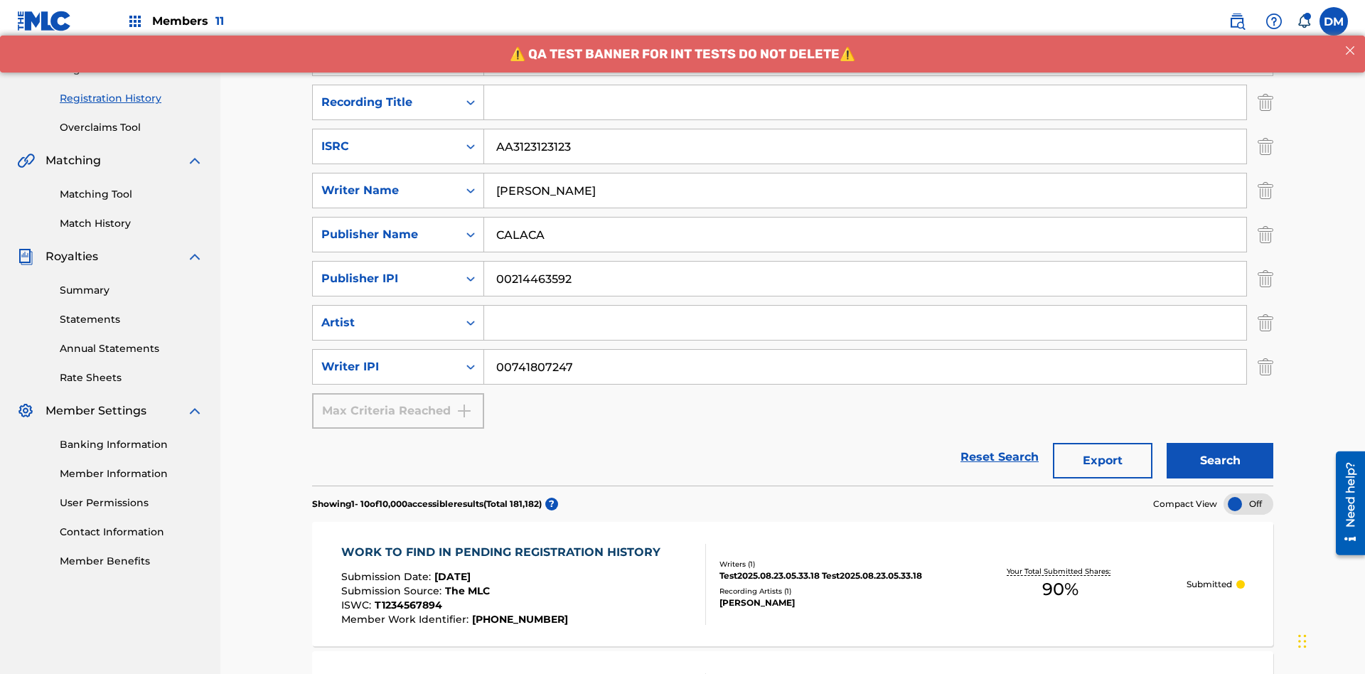
type input "00214463592"
click at [865, 102] on input "Search Form" at bounding box center [865, 102] width 762 height 34
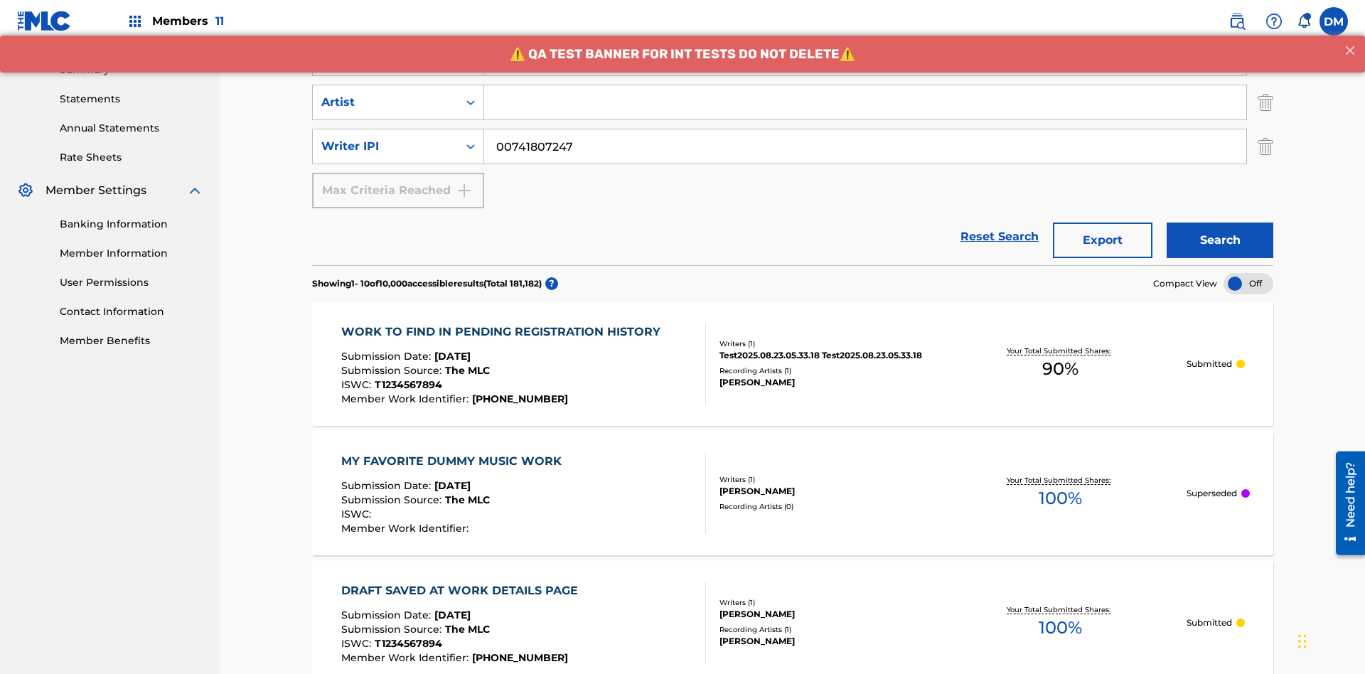
type input "Best Song Ever"
click at [865, 102] on input "Search Form" at bounding box center [865, 102] width 762 height 34
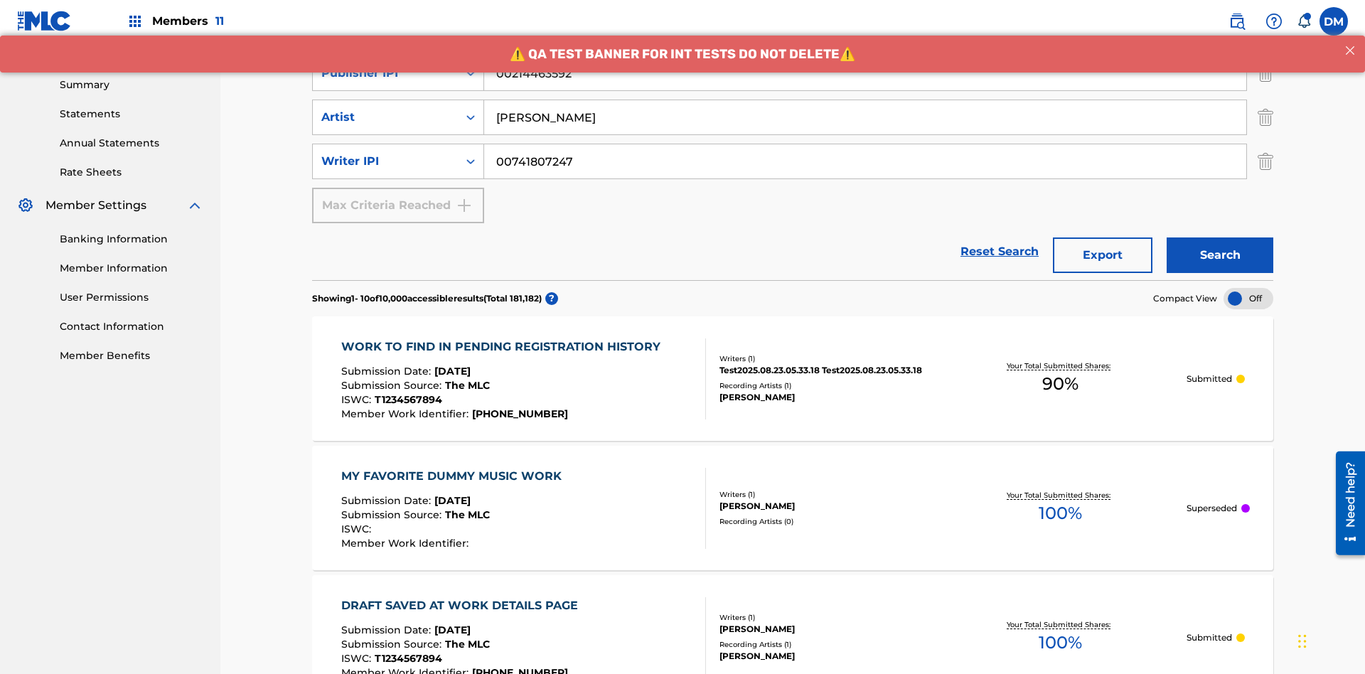
type input "[PERSON_NAME]"
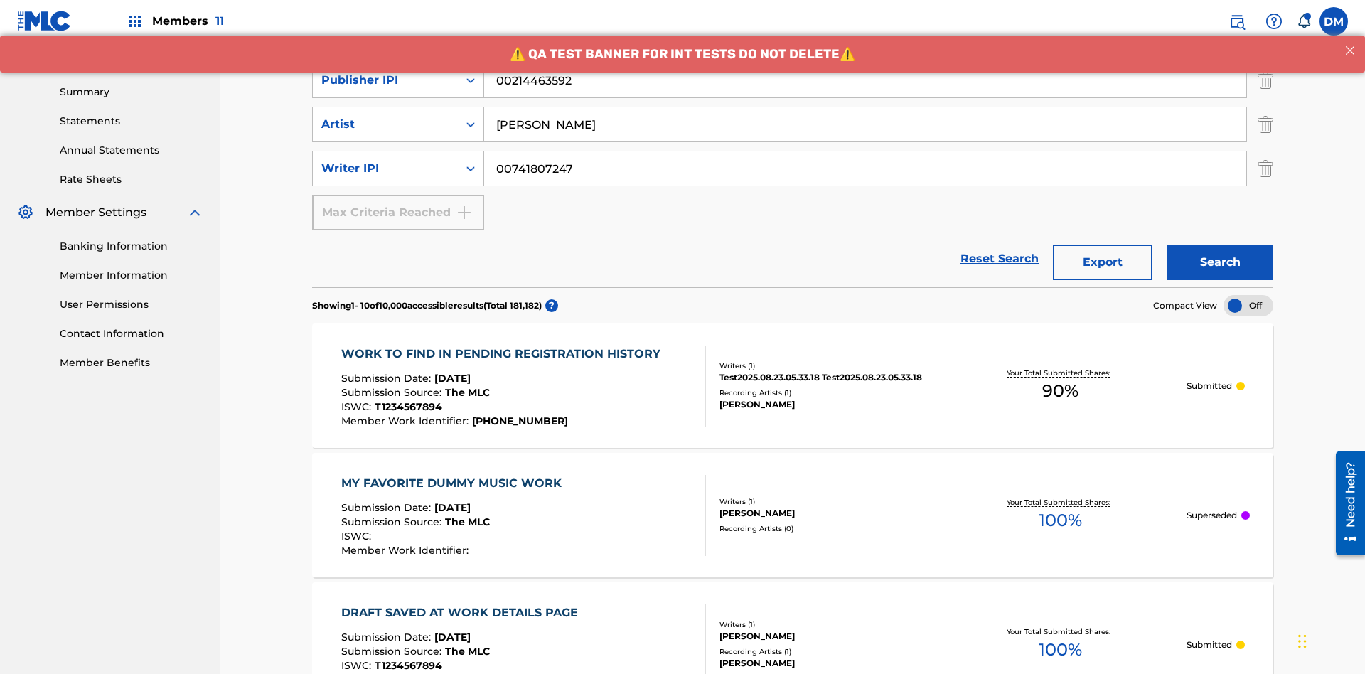
click at [1220, 245] on button "Search" at bounding box center [1219, 263] width 107 height 36
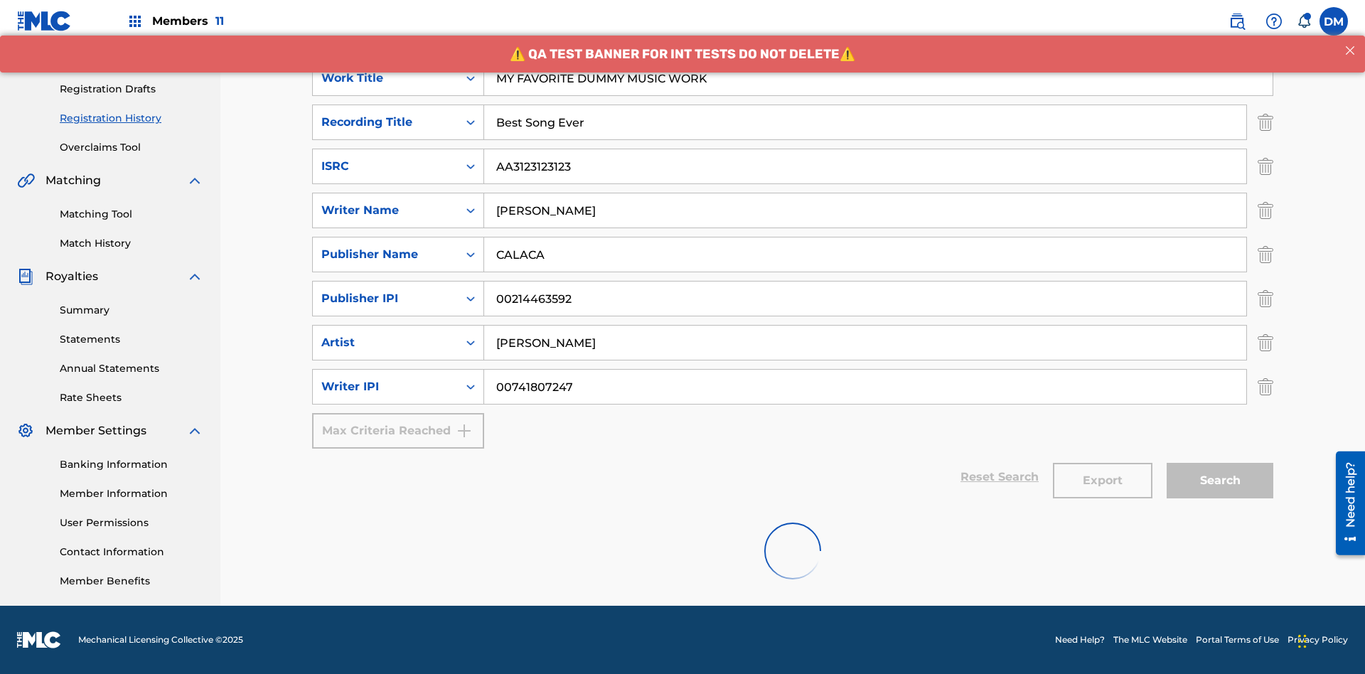
scroll to position [635, 0]
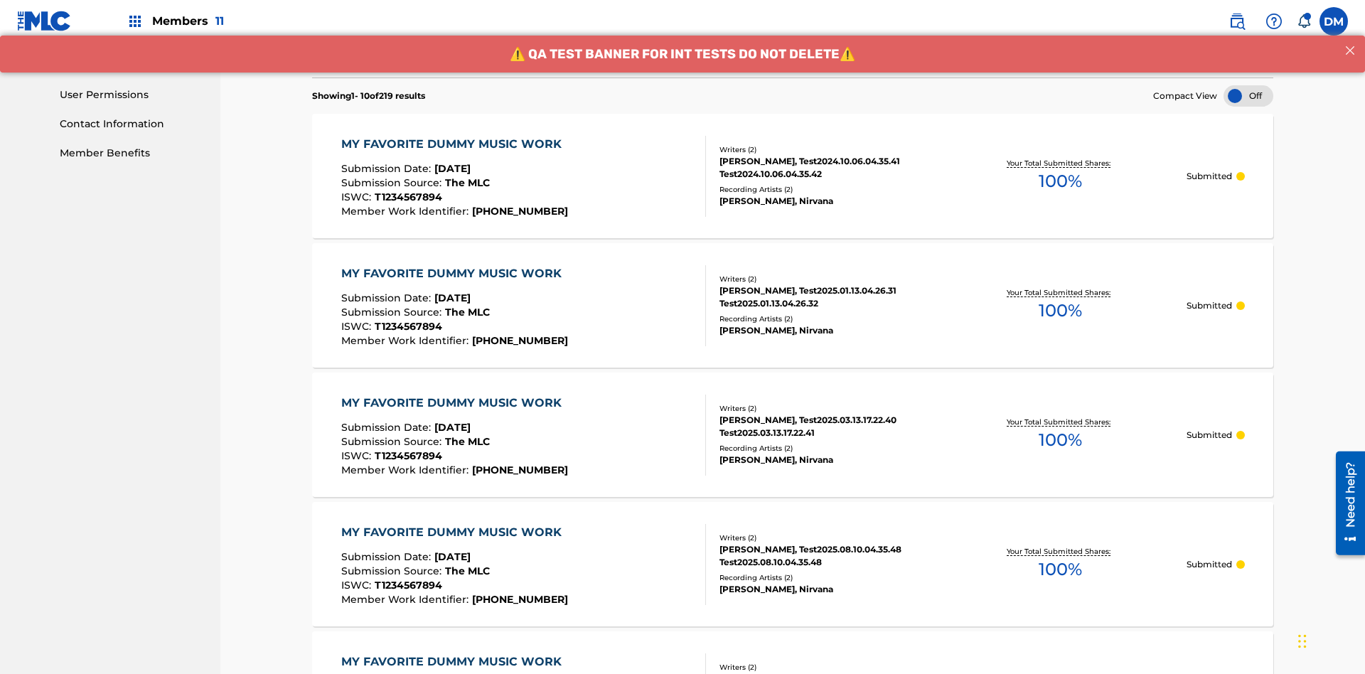
click at [453, 136] on div "MY FAVORITE DUMMY MUSIC WORK" at bounding box center [454, 144] width 227 height 17
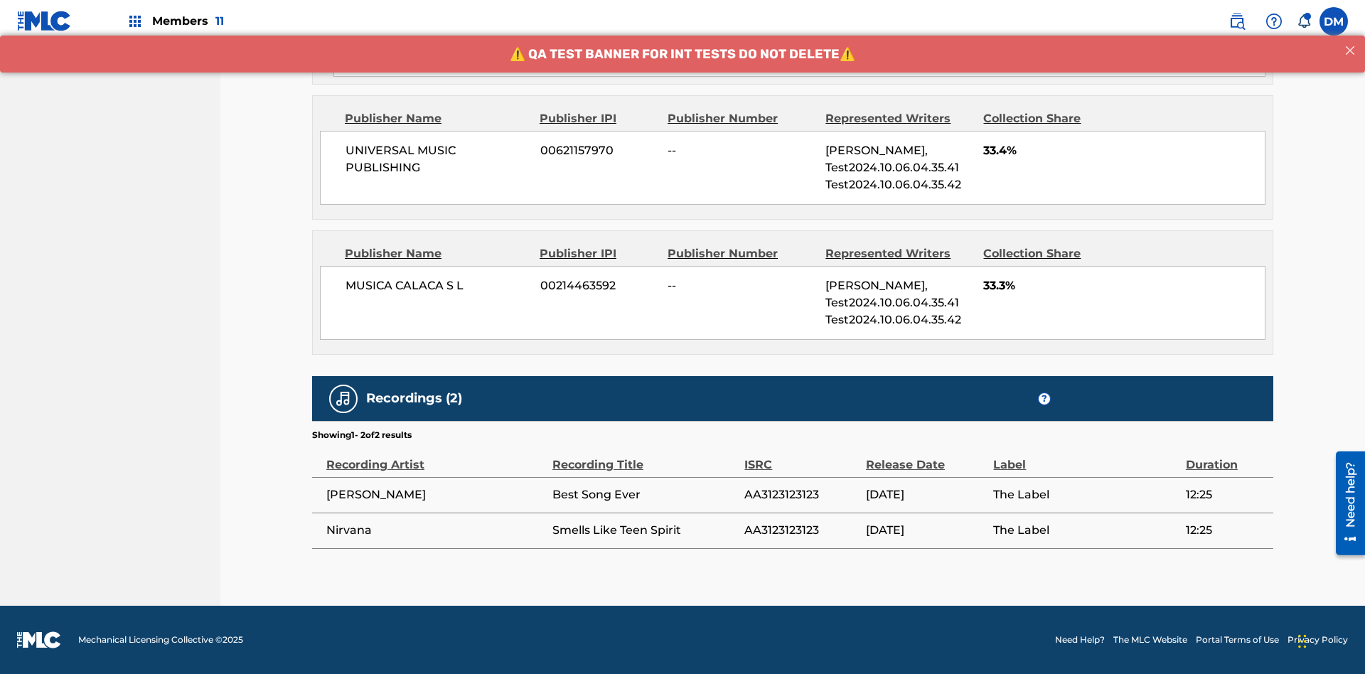
scroll to position [787, 0]
